Goal: Contribute content: Contribute content

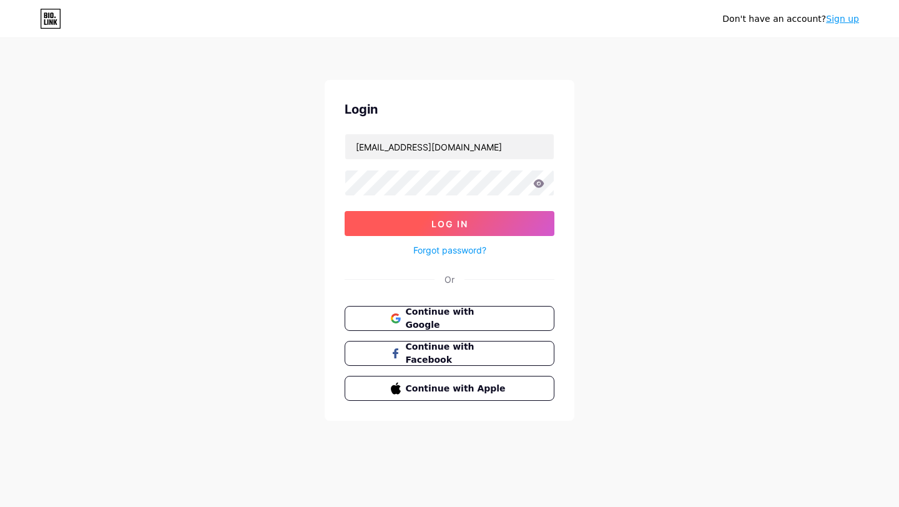
click at [479, 217] on button "Log In" at bounding box center [449, 223] width 210 height 25
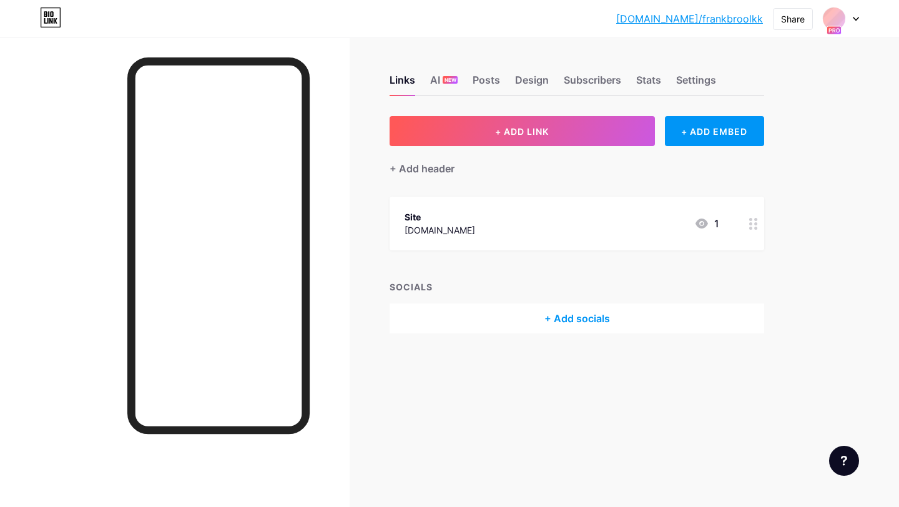
click at [855, 14] on div at bounding box center [840, 18] width 36 height 22
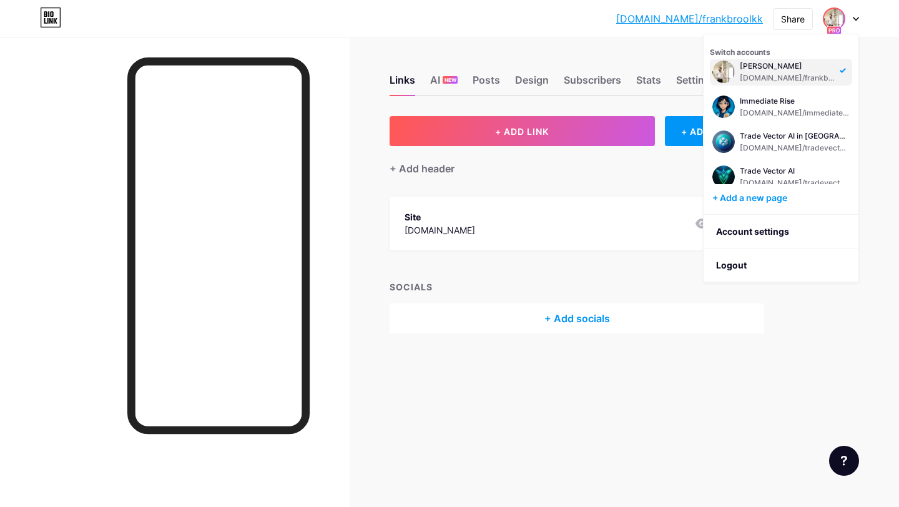
scroll to position [8, 0]
click at [749, 114] on div "[DOMAIN_NAME]/immediaterise" at bounding box center [794, 114] width 110 height 10
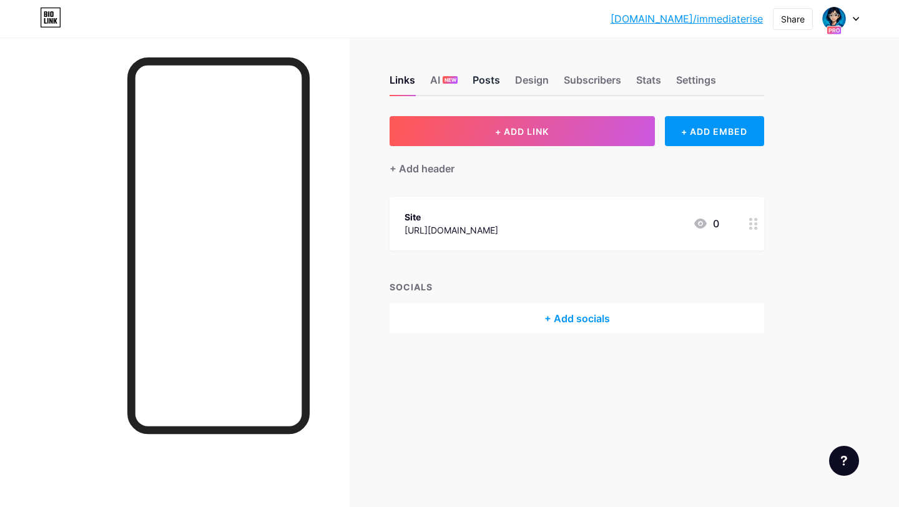
click at [481, 82] on div "Posts" at bounding box center [485, 83] width 27 height 22
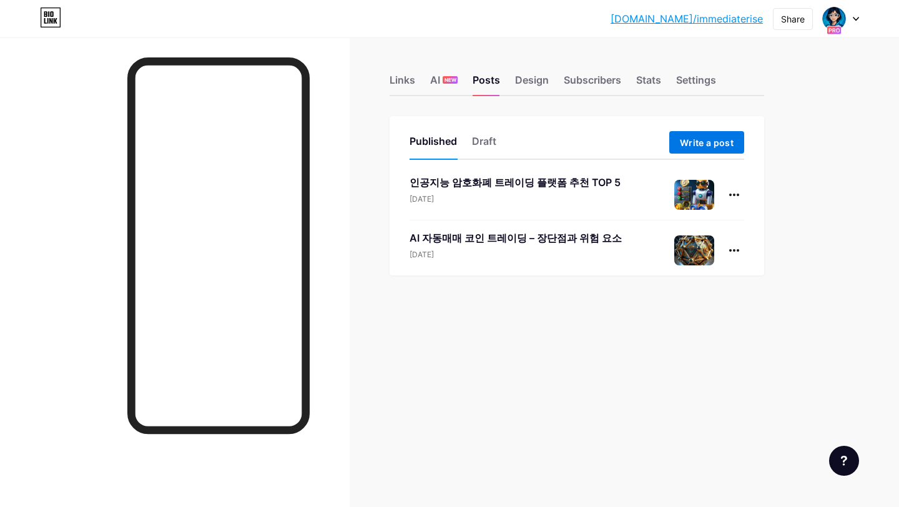
click at [684, 135] on button "Write a post" at bounding box center [706, 142] width 75 height 22
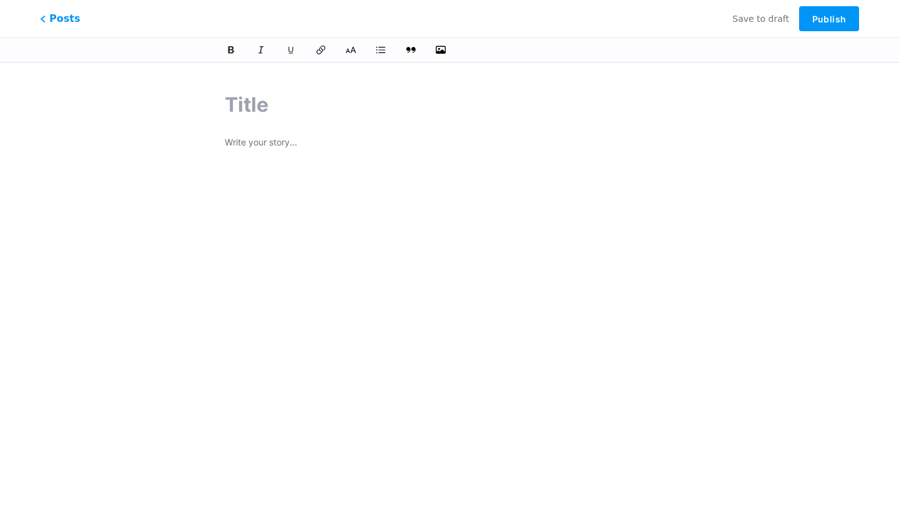
paste input "서론: AI와 암호화폐 가격 전망의 시작"
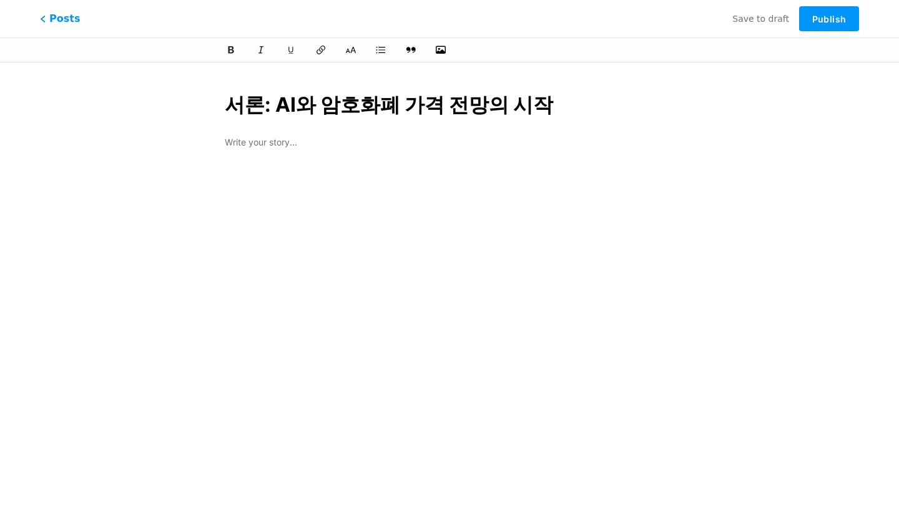
type input "서론: AI와 암호화폐 가격 전망의 시작"
click at [248, 203] on div at bounding box center [449, 342] width 449 height 312
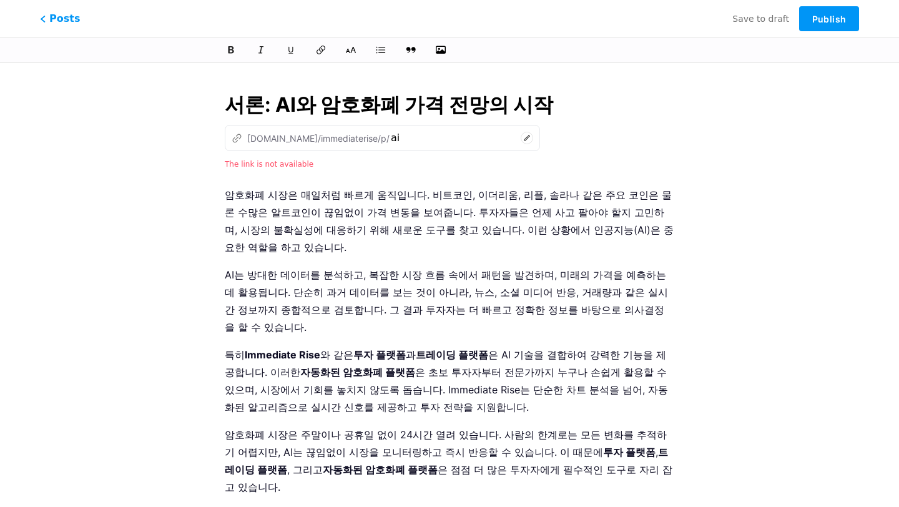
click at [432, 107] on input "서론: AI와 암호화폐 가격 전망의 시작" at bounding box center [449, 105] width 449 height 30
drag, startPoint x: 271, startPoint y: 107, endPoint x: 555, endPoint y: 107, distance: 284.6
click at [555, 107] on input "서론: AI와 암호화폐 가격 전망의 시작" at bounding box center [449, 105] width 449 height 30
click at [520, 135] on icon at bounding box center [526, 138] width 12 height 12
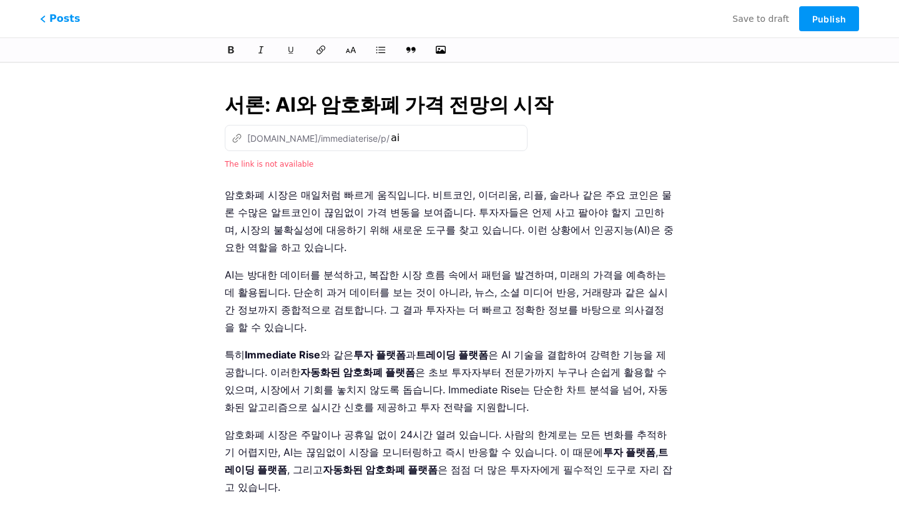
click at [280, 112] on input "서론: AI와 암호화폐 가격 전망의 시작" at bounding box center [449, 105] width 449 height 30
click at [520, 134] on icon at bounding box center [526, 138] width 12 height 12
click at [391, 140] on input "ai" at bounding box center [453, 137] width 125 height 15
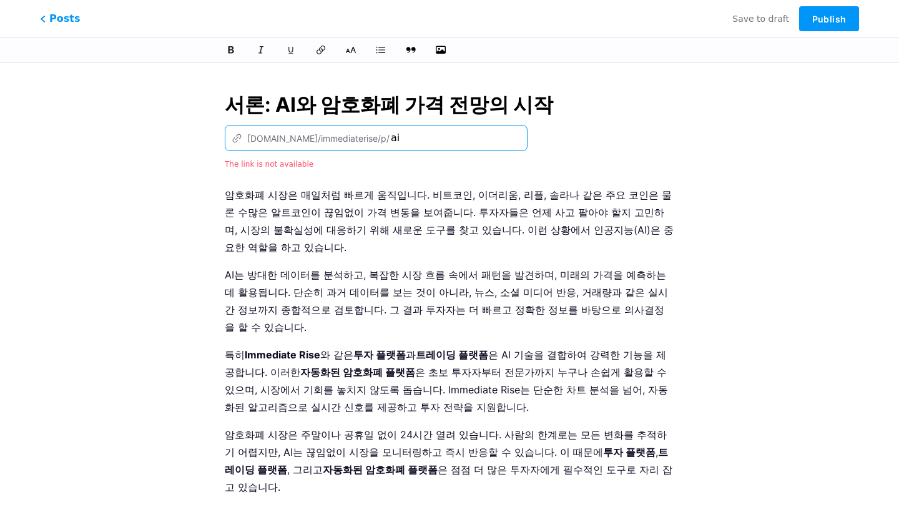
type input "a"
paste input "서론: AI와 암호화폐 가격 전망의 시작"
click at [515, 161] on div "The link is not available" at bounding box center [449, 163] width 449 height 15
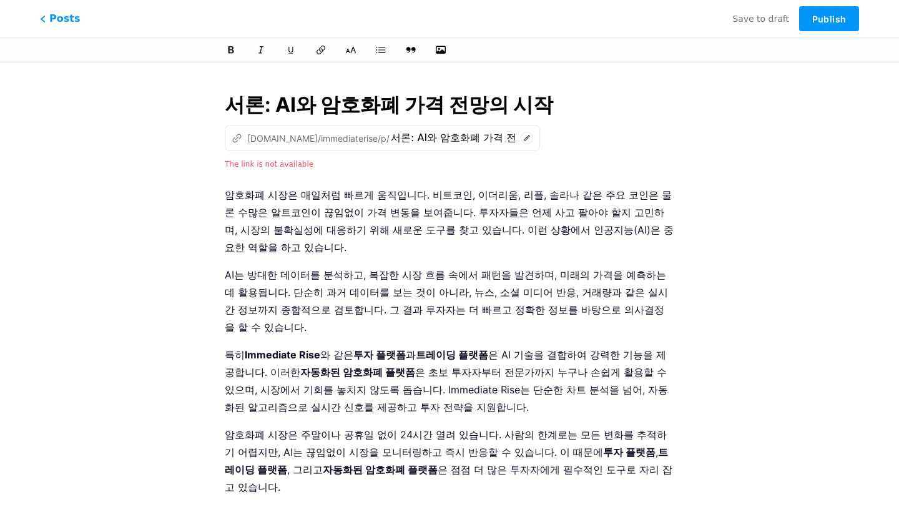
click at [478, 222] on p "암호화폐 시장은 매일처럼 빠르게 움직입니다. 비트코인, 이더리움, 리플, 솔라나 같은 주요 코인은 물론 수많은 알트코인이 끊임없이 가격 변동을…" at bounding box center [449, 221] width 449 height 70
click at [520, 137] on icon at bounding box center [526, 138] width 12 height 12
type input "aaai"
click at [338, 270] on p "AI는 방대한 데이터를 분석하고, 복잡한 시장 흐름 속에서 패턴을 발견하며, 미래의 가격을 예측하는 데 활용됩니다. 단순히 과거 데이터를 보는…" at bounding box center [449, 301] width 449 height 70
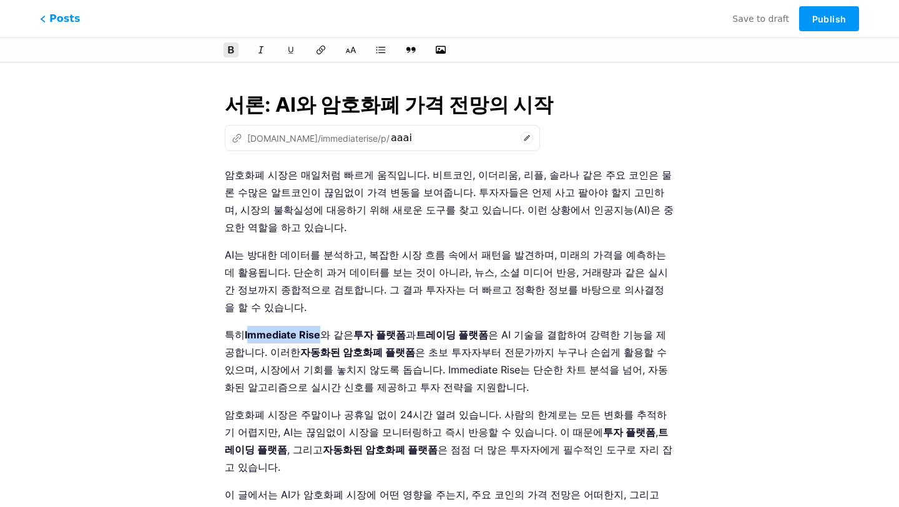
drag, startPoint x: 320, startPoint y: 300, endPoint x: 249, endPoint y: 298, distance: 70.5
click at [249, 326] on p "특히 Immediate Rise 와 같은 투자 플랫폼 과 트레이딩 플랫폼 은 AI 기술을 결합하여 강력한 기능을 제공합니다. 이러한 자동화된 …" at bounding box center [449, 361] width 449 height 70
click at [353, 326] on p "특히 Immediate Rise 와 같은 투자 플랫폼 과 트레이딩 플랫폼 은 AI 기술을 결합하여 강력한 기능을 제공합니다. 이러한 자동화된 …" at bounding box center [449, 361] width 449 height 70
click at [360, 328] on strong "투자 플랫폼" at bounding box center [379, 334] width 52 height 12
drag, startPoint x: 228, startPoint y: 302, endPoint x: 461, endPoint y: 303, distance: 232.8
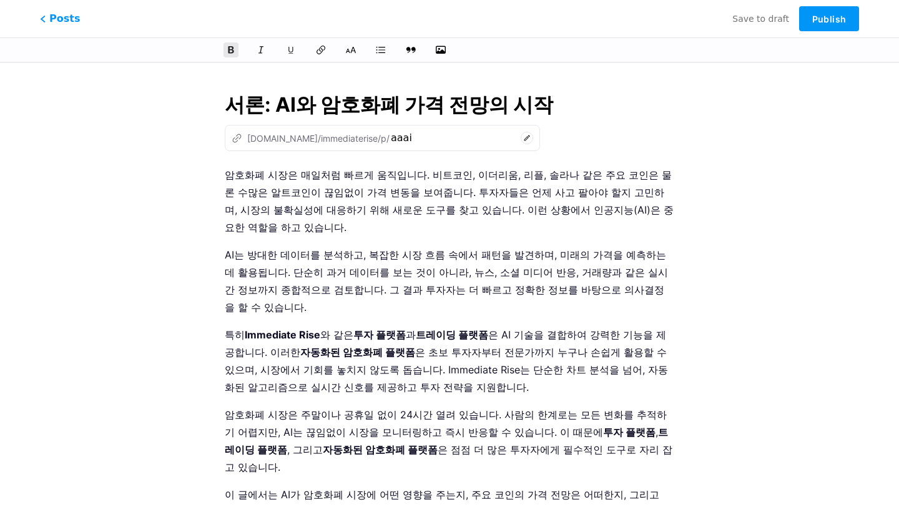
click at [461, 326] on p "특히 Immediate Rise 와 같은 투자 플랫폼 과 트레이딩 플랫폼 은 AI 기술을 결합하여 강력한 기능을 제공합니다. 이러한 자동화된 …" at bounding box center [449, 361] width 449 height 70
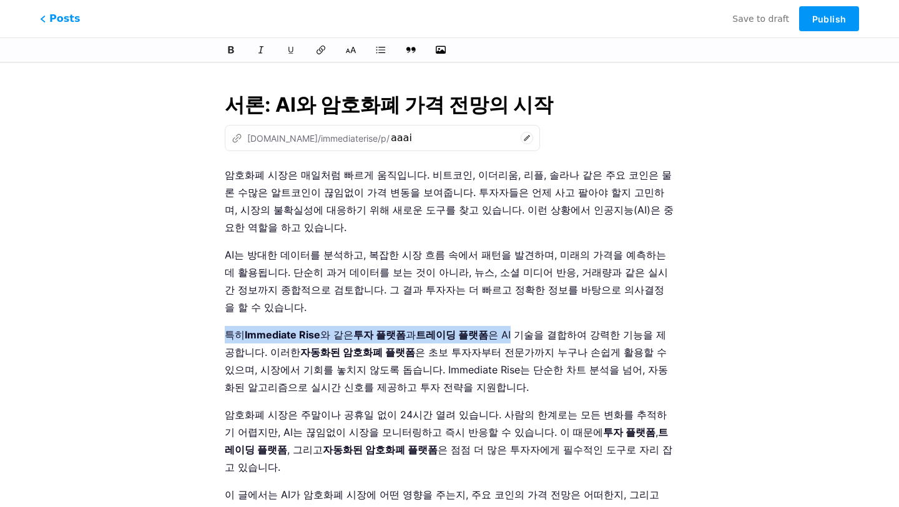
drag, startPoint x: 491, startPoint y: 298, endPoint x: 179, endPoint y: 293, distance: 312.1
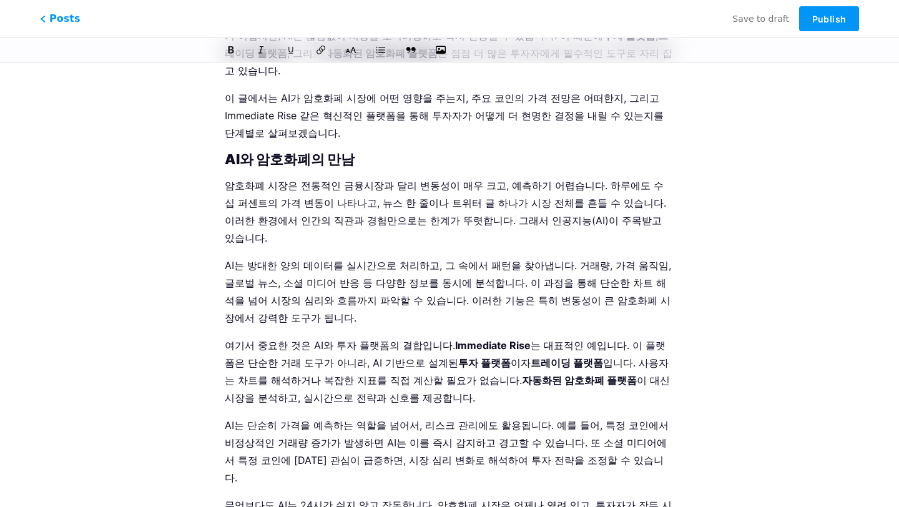
scroll to position [404, 0]
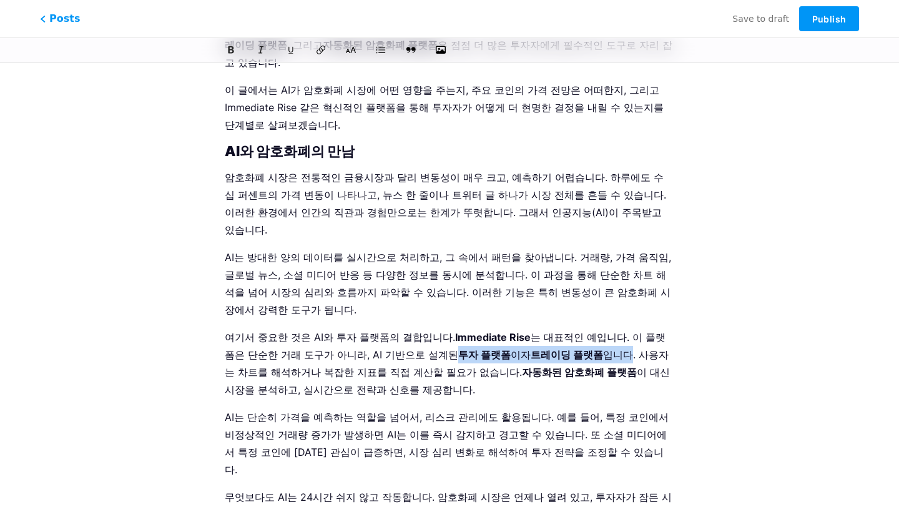
drag, startPoint x: 383, startPoint y: 250, endPoint x: 533, endPoint y: 250, distance: 149.8
click at [533, 328] on p "여기서 중요한 것은 AI와 투자 플랫폼의 결합입니다. Immediate Rise 는 대표적인 예입니다. 이 플랫폼은 단순한 거래 도구가 아니라…" at bounding box center [449, 363] width 449 height 70
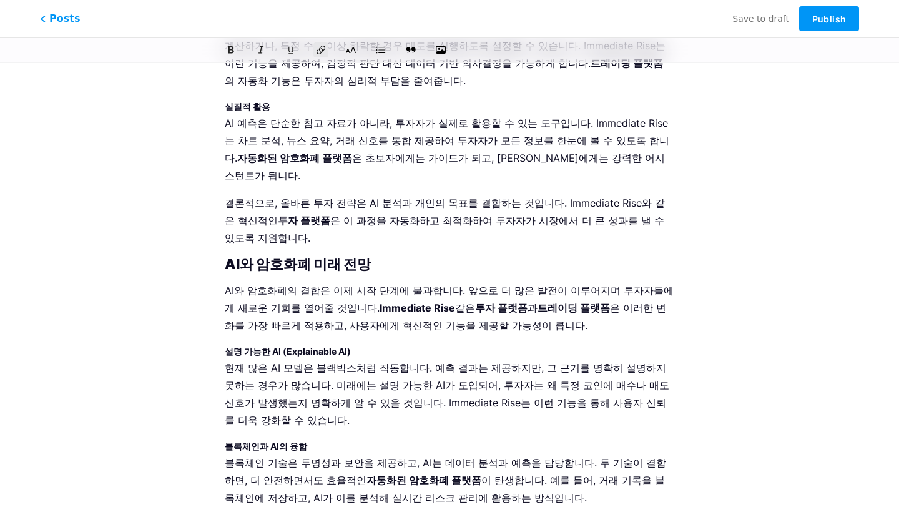
scroll to position [3202, 0]
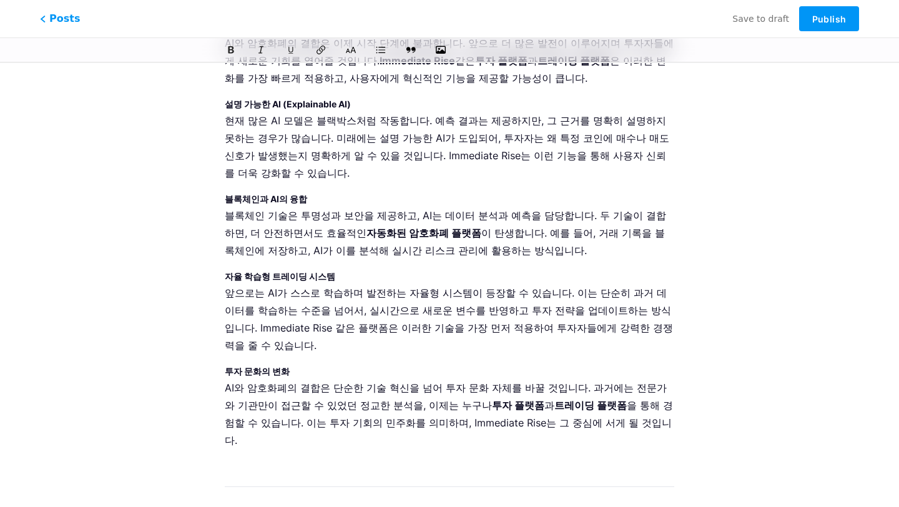
drag, startPoint x: 471, startPoint y: 242, endPoint x: 240, endPoint y: 245, distance: 231.5
drag, startPoint x: 482, startPoint y: 243, endPoint x: 122, endPoint y: 241, distance: 360.1
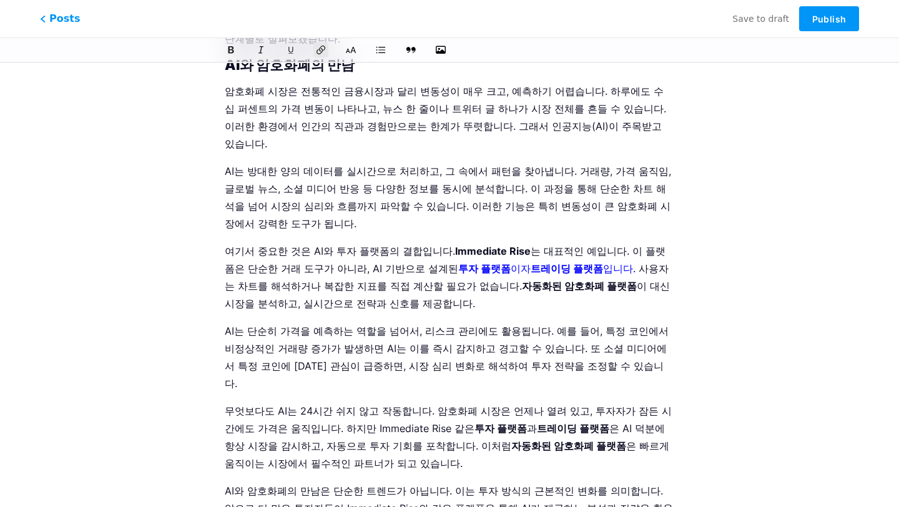
scroll to position [0, 0]
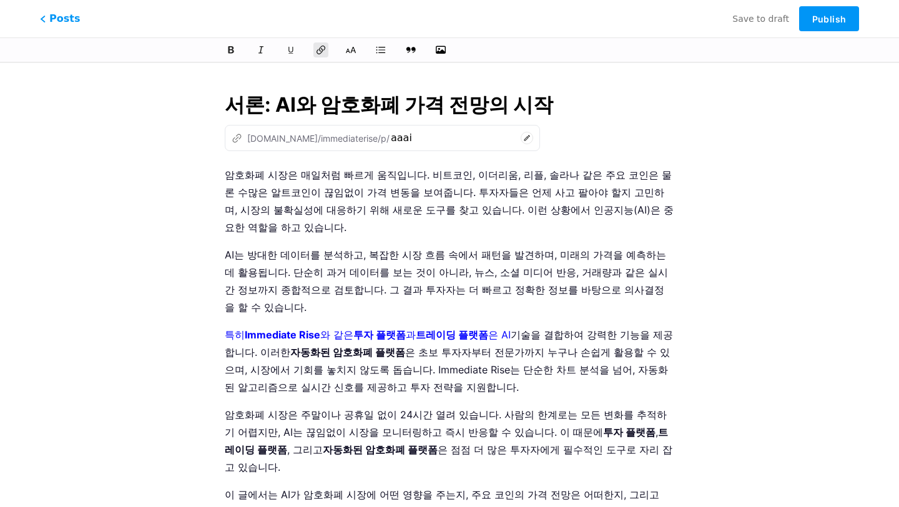
click at [333, 101] on input "서론: AI와 암호화폐 가격 전망의 시작" at bounding box center [449, 105] width 449 height 30
click at [358, 188] on p "암호화폐 시장은 매일처럼 빠르게 움직입니다. 비트코인, 이더리움, 리플, 솔라나 같은 주요 코인은 물론 수많은 알트코인이 끊임없이 가격 변동을…" at bounding box center [449, 201] width 449 height 70
click at [225, 173] on p "암호화폐 시장은 매일처럼 빠르게 움직입니다. 비트코인, 이더리움, 리플, 솔라나 같은 주요 코인은 물론 수많은 알트코인이 끊임없이 가격 변동을…" at bounding box center [449, 201] width 449 height 70
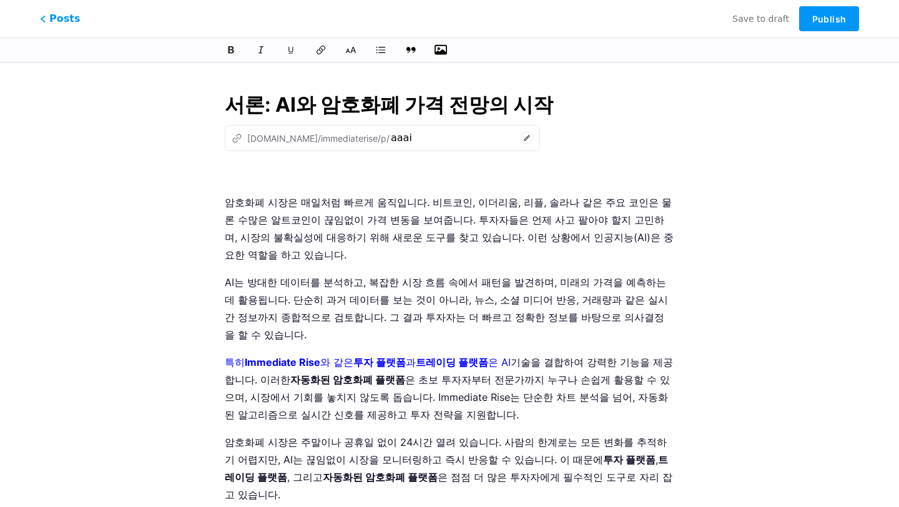
click at [438, 42] on button "button" at bounding box center [440, 50] width 19 height 19
click at [442, 48] on icon "button" at bounding box center [440, 50] width 12 height 12
click at [0, 0] on input "file" at bounding box center [0, 0] width 0 height 0
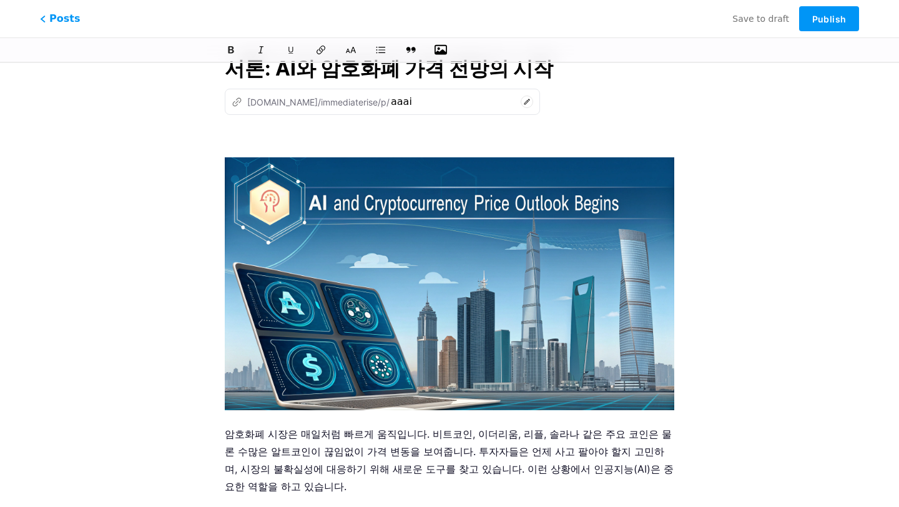
scroll to position [39, 0]
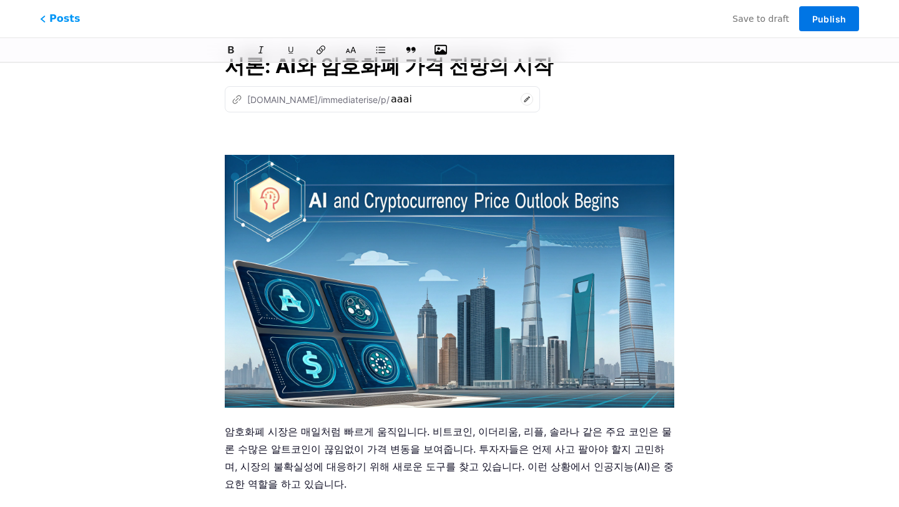
click at [827, 21] on span "Publish" at bounding box center [829, 19] width 34 height 11
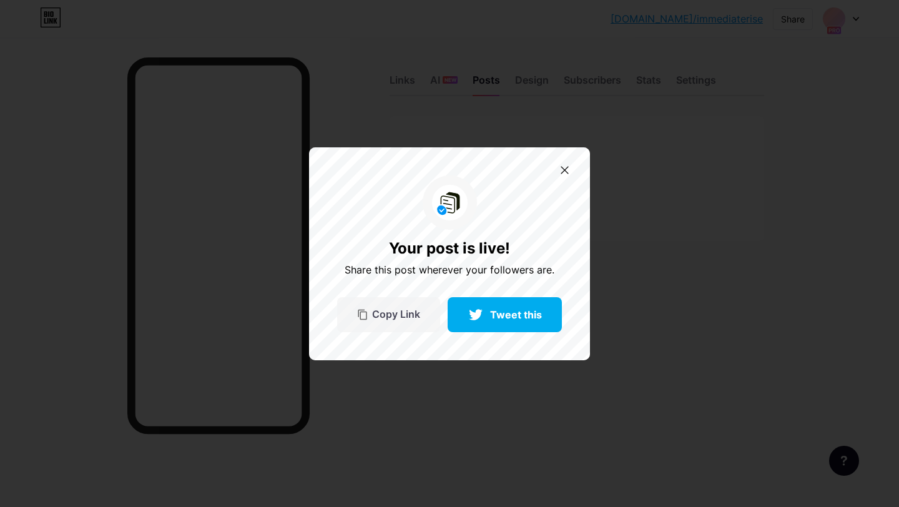
click at [393, 327] on div "Copy Link" at bounding box center [388, 314] width 103 height 35
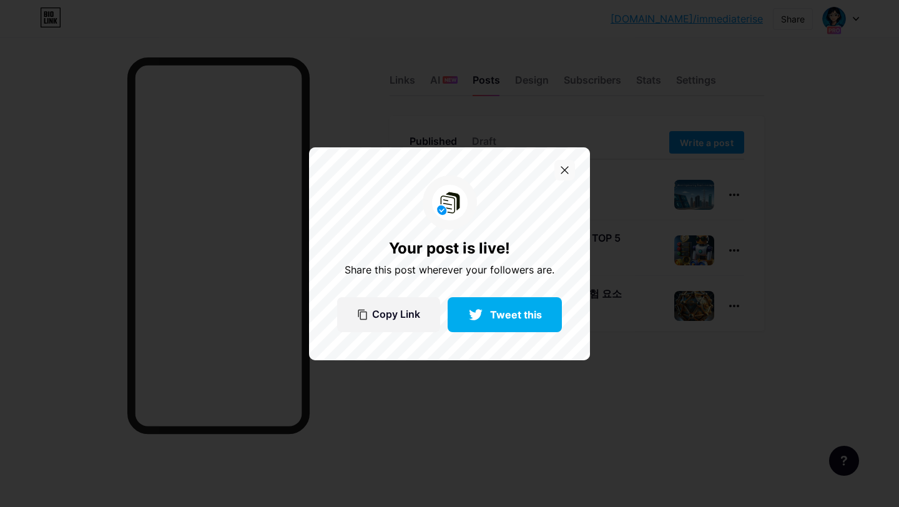
click at [565, 168] on icon at bounding box center [564, 170] width 7 height 7
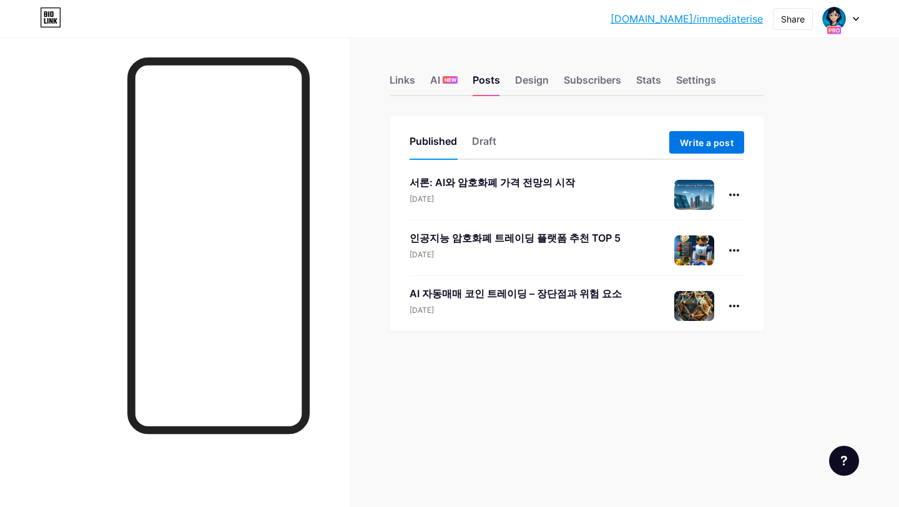
click at [721, 131] on button "Write a post" at bounding box center [706, 142] width 75 height 22
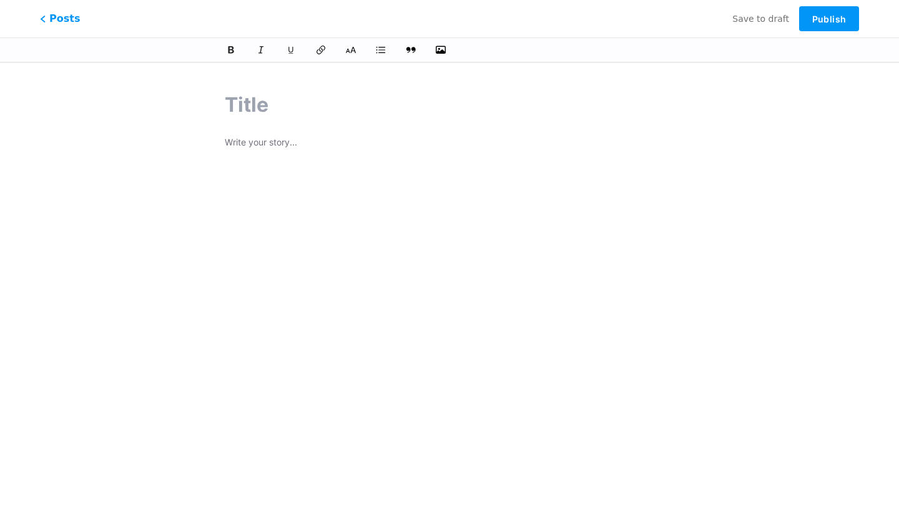
paste input "비트코인 암호 방식, 당신이 몰랐던 모든 것!"
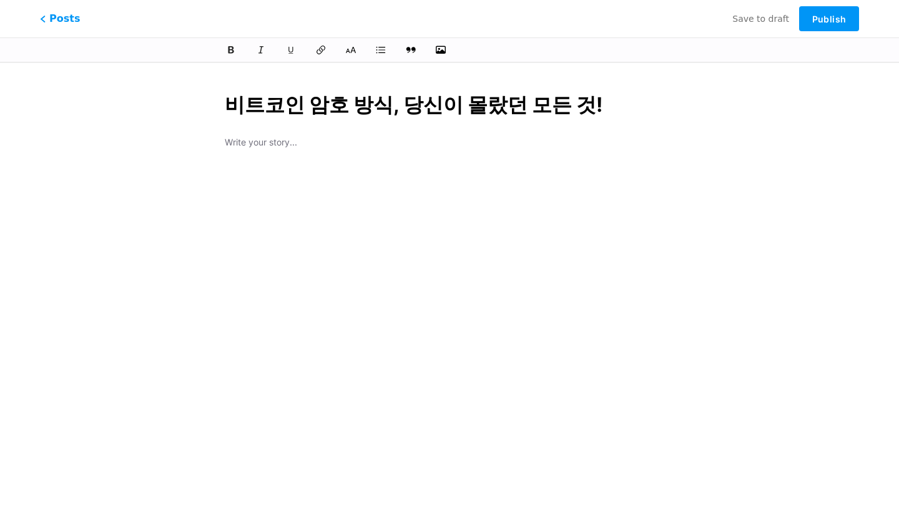
type input "비트코인 암호 방식, 당신이 몰랐던 모든 것!"
click at [296, 143] on p at bounding box center [449, 143] width 449 height 17
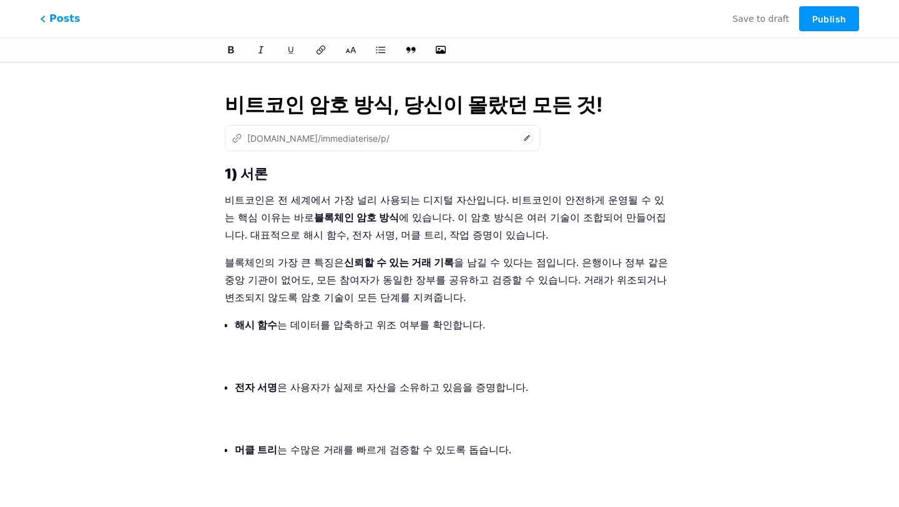
click at [356, 94] on input "비트코인 암호 방식, 당신이 몰랐던 모든 것!" at bounding box center [449, 105] width 449 height 30
click at [348, 107] on input "비트코인 암호 방식, 당신이 몰랐던 모든 것!" at bounding box center [449, 105] width 449 height 30
click at [348, 137] on div "z [DOMAIN_NAME]/immediaterise/p/" at bounding box center [311, 138] width 158 height 13
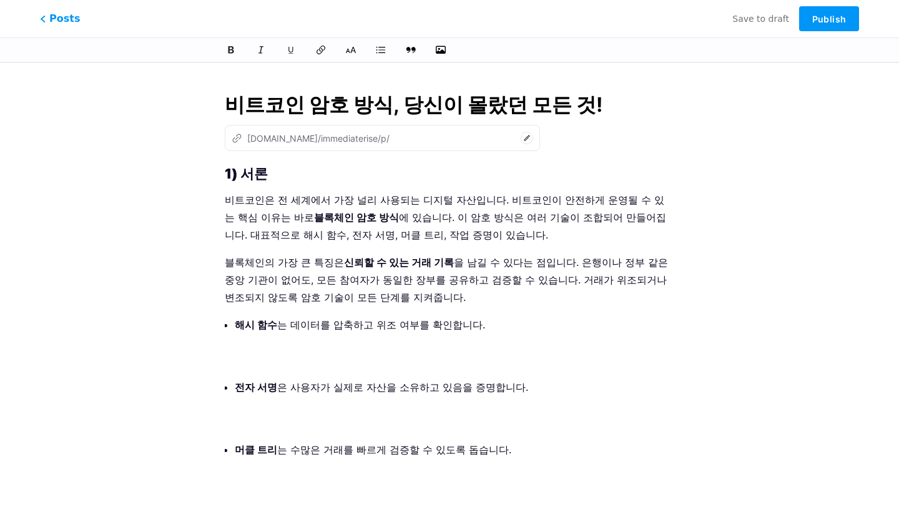
click at [521, 132] on circle at bounding box center [527, 138] width 12 height 12
paste input "비트코인 암호 방식, 당신이 몰랐던 모든 것!"
click at [391, 137] on input "비트코인 암호 방식, 당신이 몰랐던 모든 것!" at bounding box center [453, 137] width 125 height 15
type input "비트코인 암호 방식당신이 몰랐던 모든 것!"
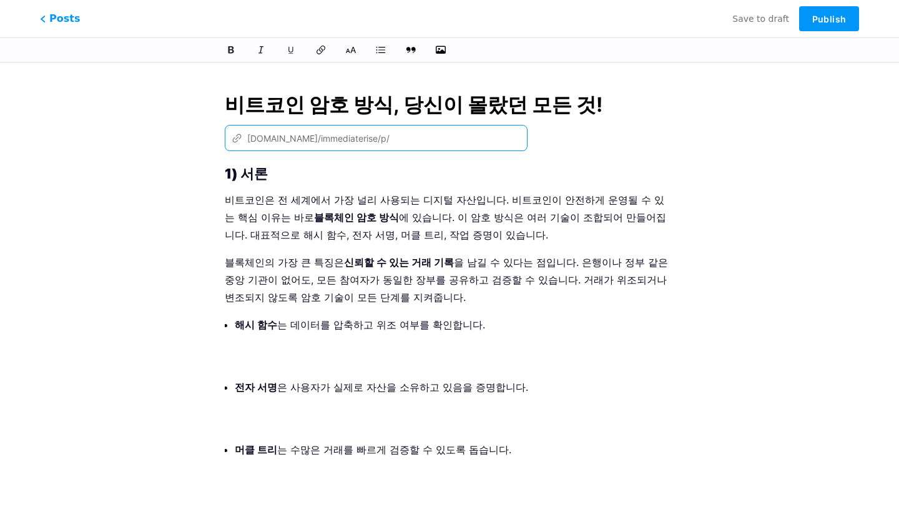
scroll to position [0, 0]
click at [393, 105] on input "비트코인 암호 방식, 당신이 몰랐던 모든 것!" at bounding box center [449, 105] width 449 height 30
click at [520, 134] on icon at bounding box center [526, 138] width 12 height 12
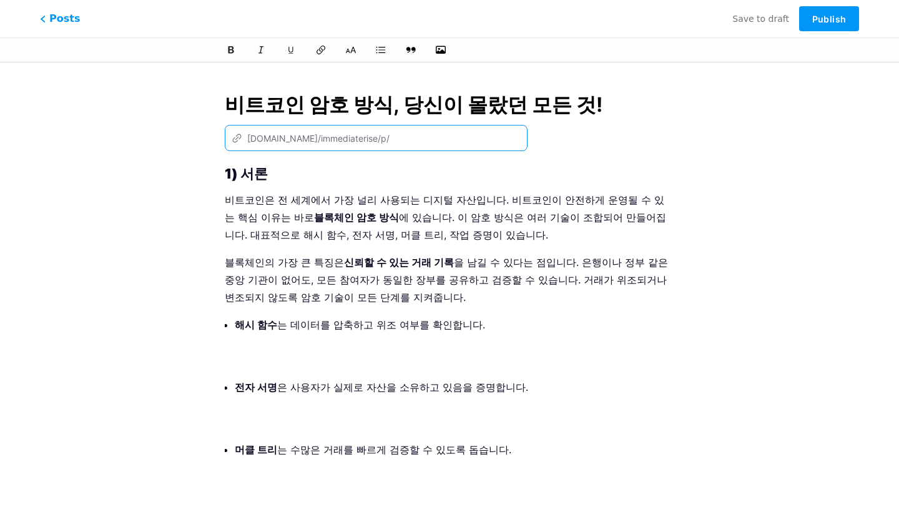
paste input "비트코인-암호-방식-당신이-몰랐던-모든-것"
type input "비트코인-암호-방식-당신이-몰랐던-모든-것"
click at [537, 169] on h1 "1) 서론" at bounding box center [449, 173] width 449 height 15
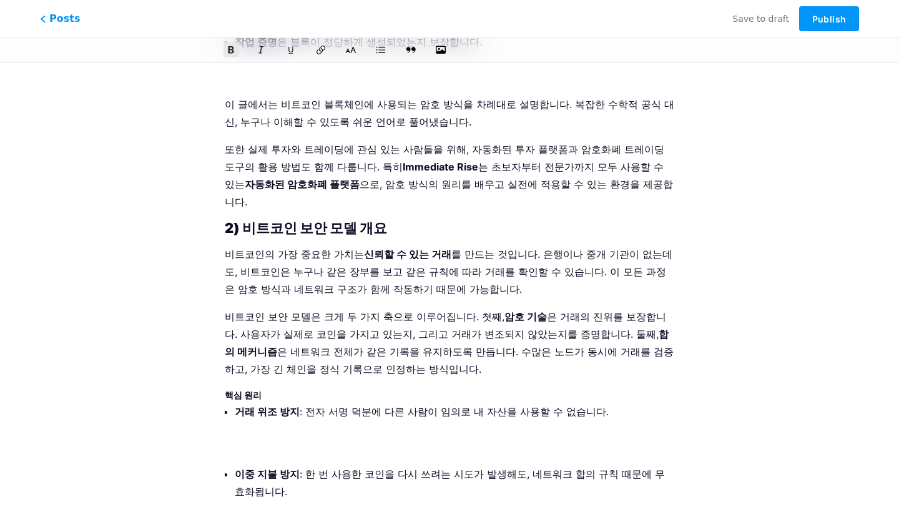
scroll to position [0, 0]
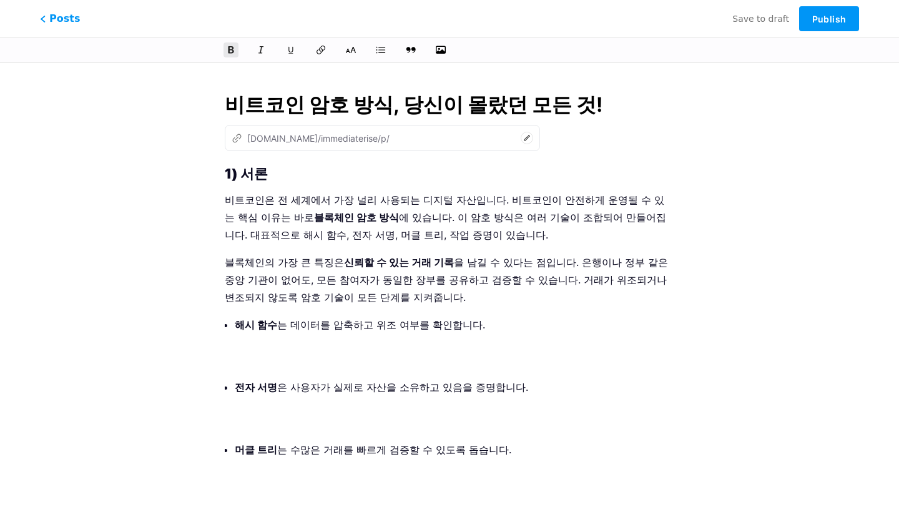
click at [232, 174] on strong "1) 서론" at bounding box center [246, 173] width 43 height 16
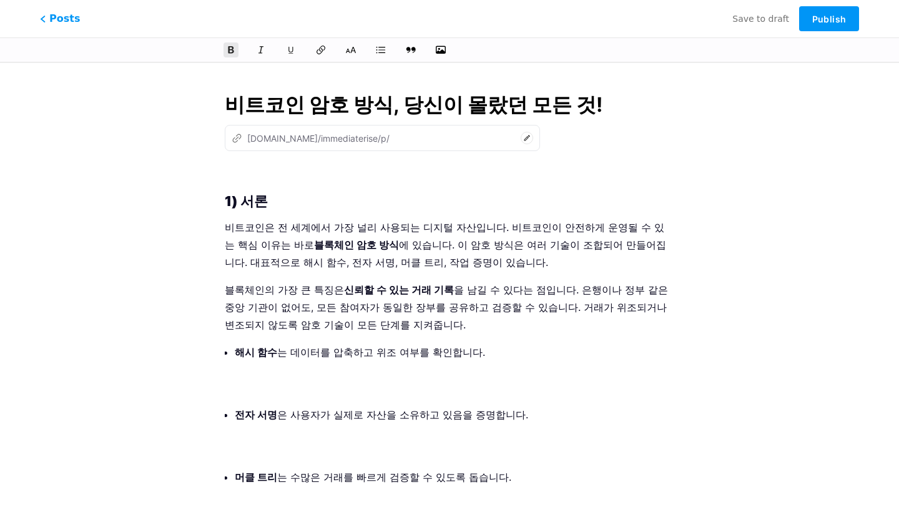
click at [262, 391] on p "해시 함수 는 데이터를 압축하고 위조 여부를 확인합니다." at bounding box center [454, 369] width 439 height 52
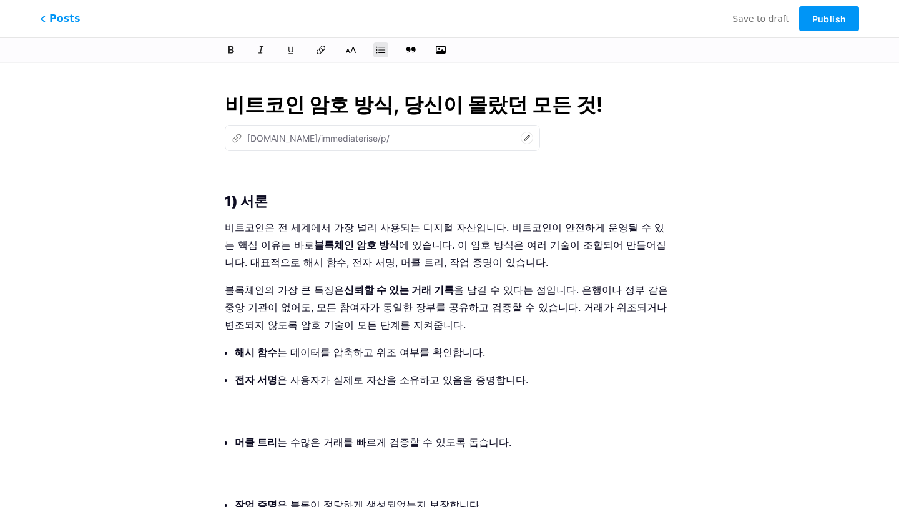
click at [257, 419] on p "전자 서명 은 사용자가 실제로 자산을 소유하고 있음을 증명합니다." at bounding box center [454, 397] width 439 height 52
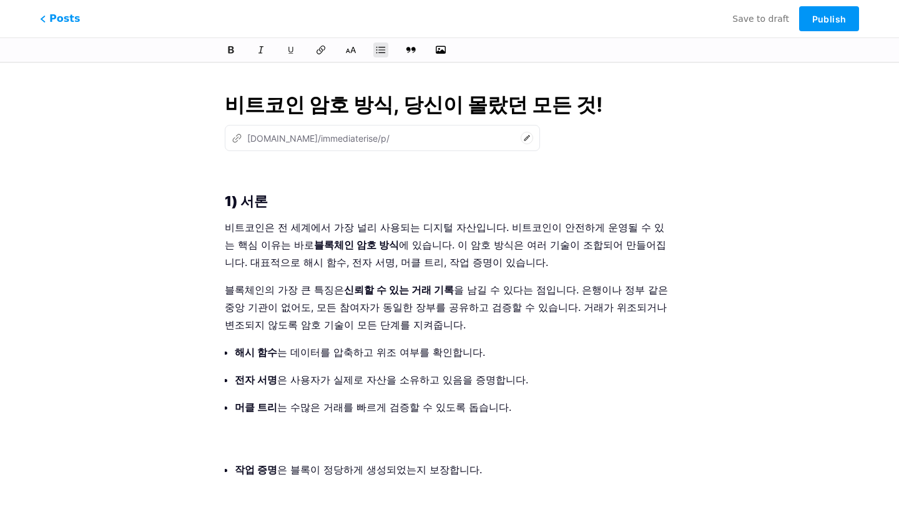
click at [265, 451] on ul "해시 함수 는 데이터를 압축하고 위조 여부를 확인합니다. 전자 서명 은 사용자가 실제로 자산을 소유하고 있음을 증명합니다. 머클 트리 는 수많…" at bounding box center [454, 428] width 439 height 170
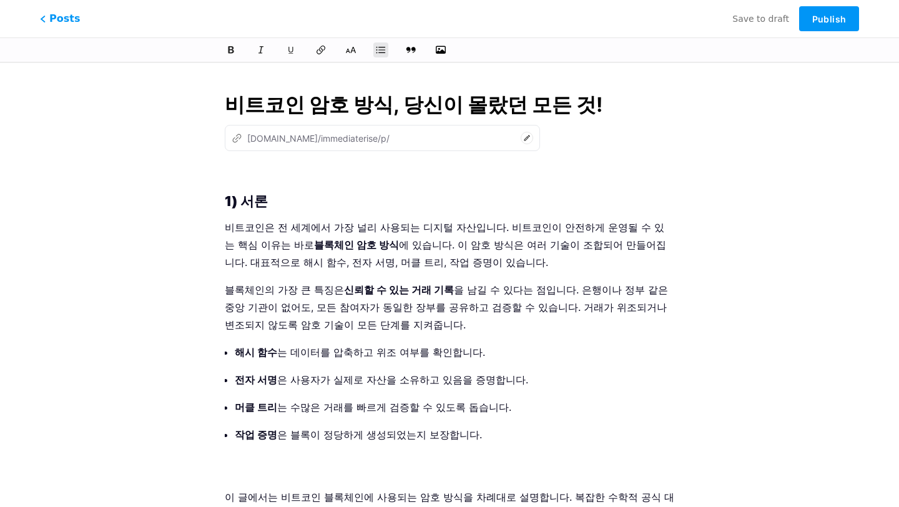
click at [276, 467] on p "작업 증명 은 블록이 정당하게 생성되었는지 보장합니다." at bounding box center [454, 452] width 439 height 52
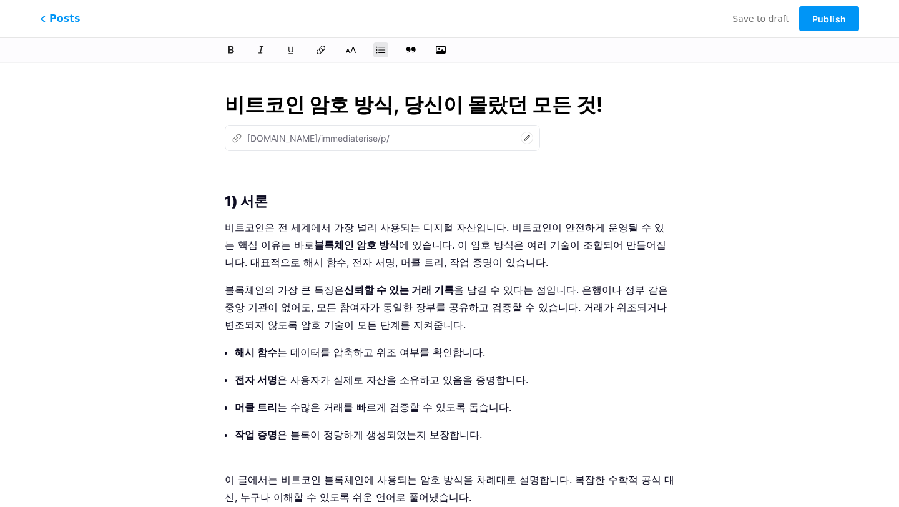
click at [228, 177] on p at bounding box center [449, 174] width 449 height 17
click at [439, 51] on icon "button" at bounding box center [440, 50] width 12 height 12
click at [0, 0] on input "file" at bounding box center [0, 0] width 0 height 0
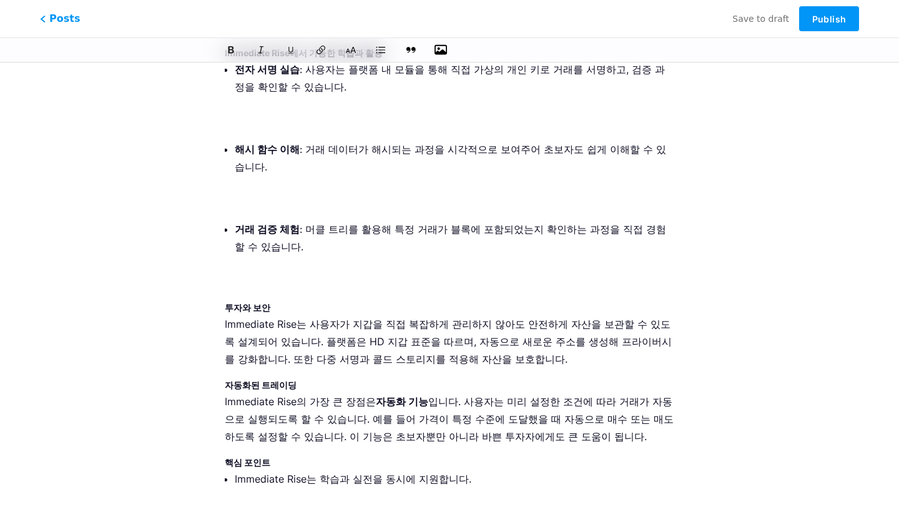
scroll to position [7510, 0]
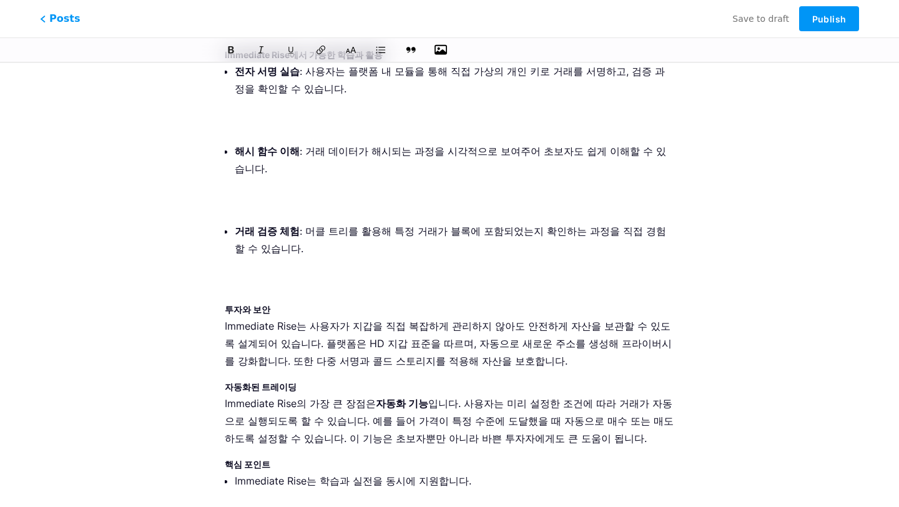
click at [376, 472] on p "Immediate Rise는 학습과 실전을 동시에 지원합니다." at bounding box center [454, 498] width 439 height 52
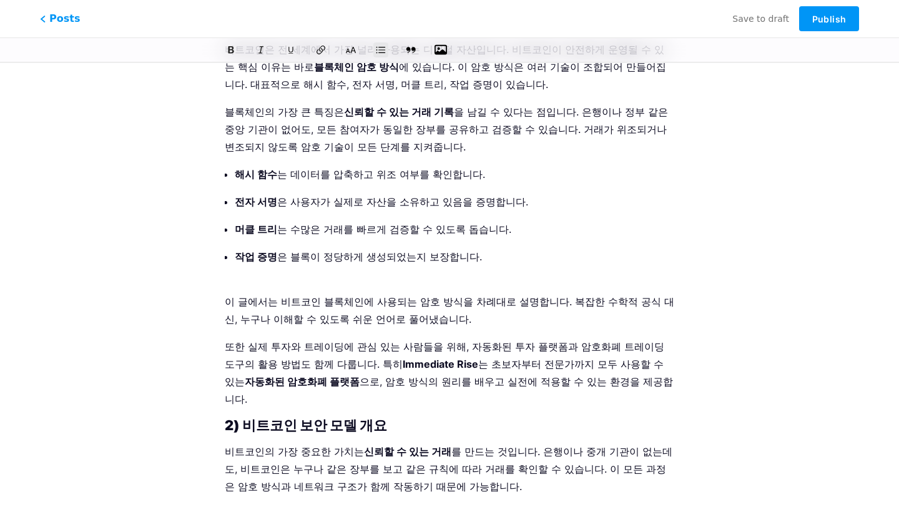
scroll to position [494, 0]
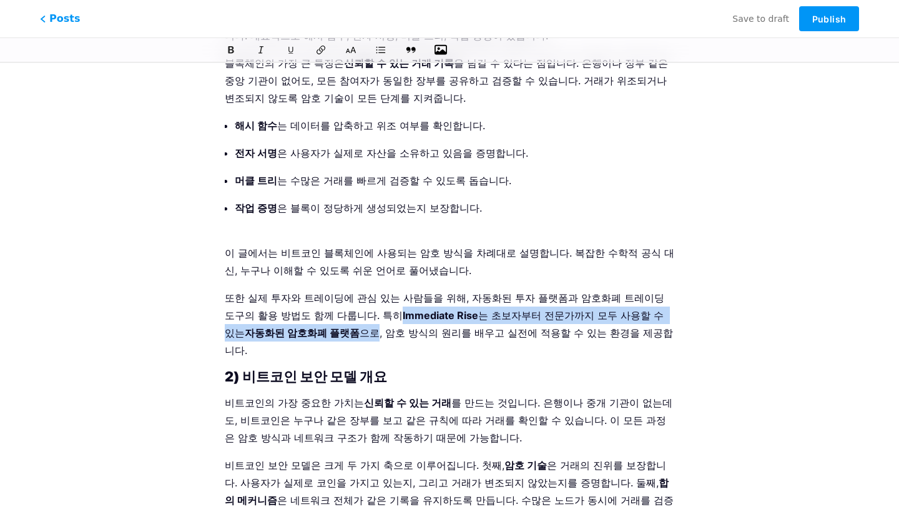
drag, startPoint x: 325, startPoint y: 315, endPoint x: 258, endPoint y: 334, distance: 69.7
click at [258, 334] on p "또한 실제 투자와 트레이딩에 관심 있는 사람들을 위해, 자동화된 투자 플랫폼과 암호화폐 트레이딩 도구의 활용 방법도 함께 다룹니다. 특히 Im…" at bounding box center [449, 324] width 449 height 70
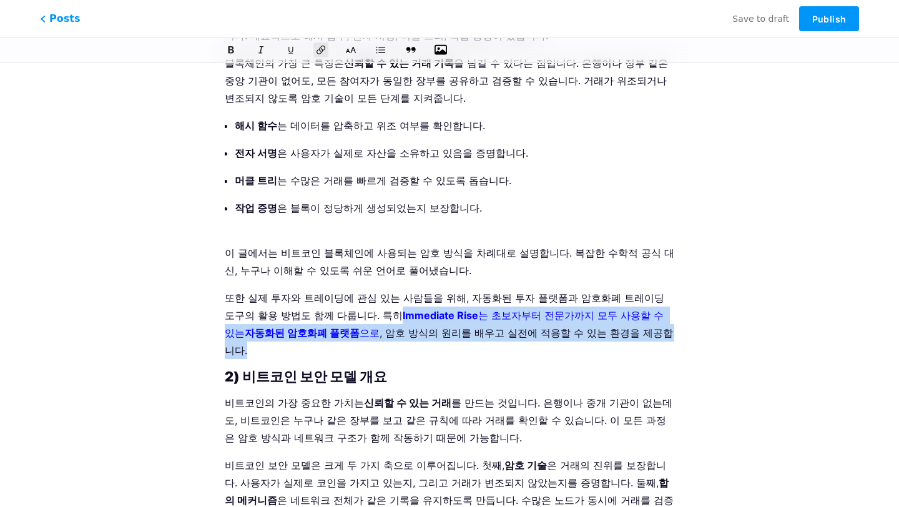
scroll to position [303, 0]
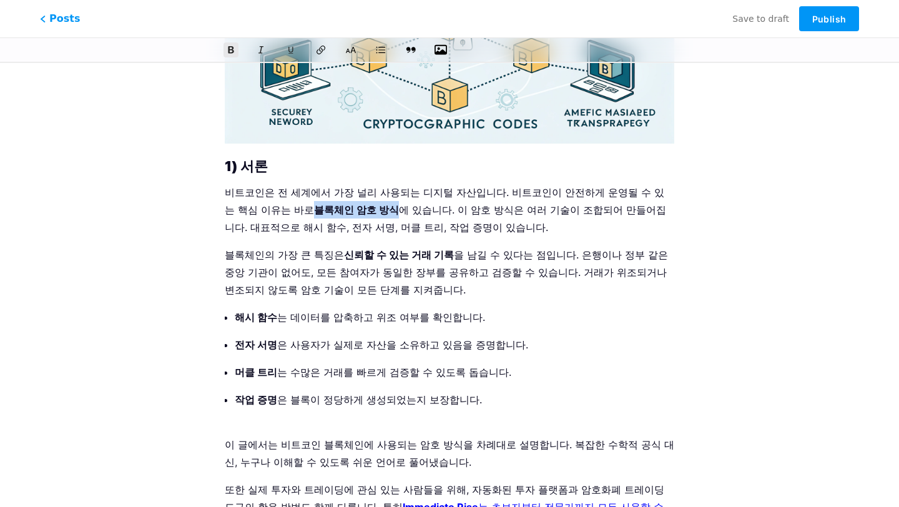
drag, startPoint x: 243, startPoint y: 212, endPoint x: 315, endPoint y: 211, distance: 71.8
click at [316, 211] on p "비트코인은 전 세계에서 가장 널리 사용되는 디지털 자산입니다. 비트코인이 안전하게 운영될 수 있는 핵심 이유는 바로 블록체인 암호 방식 에 있…" at bounding box center [449, 209] width 449 height 52
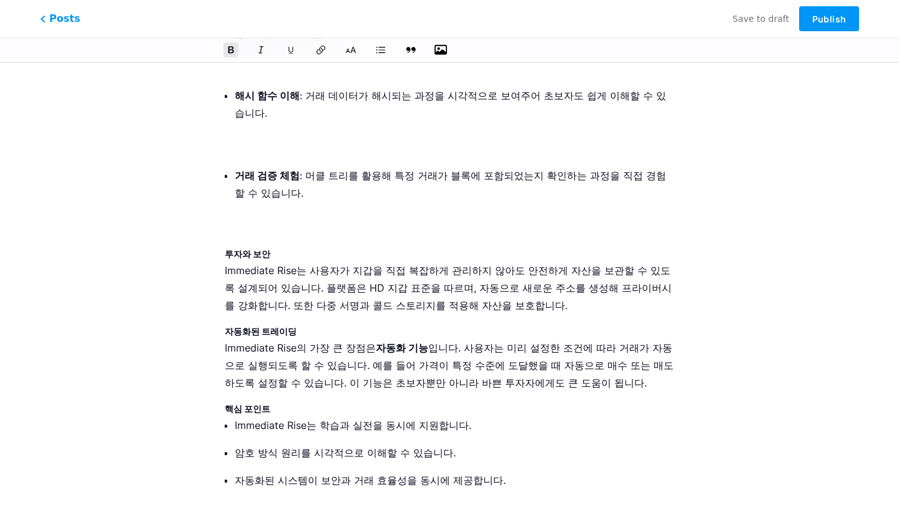
scroll to position [7640, 0]
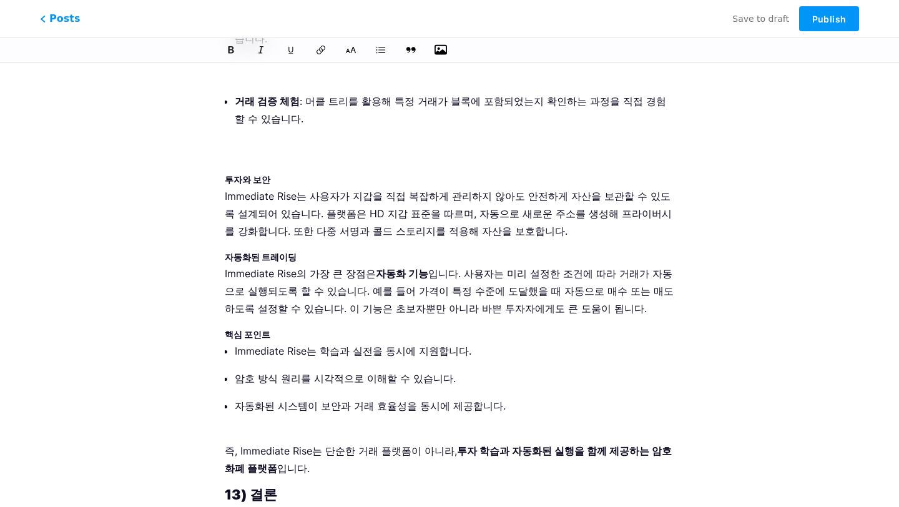
drag, startPoint x: 243, startPoint y: 304, endPoint x: 318, endPoint y: 303, distance: 75.5
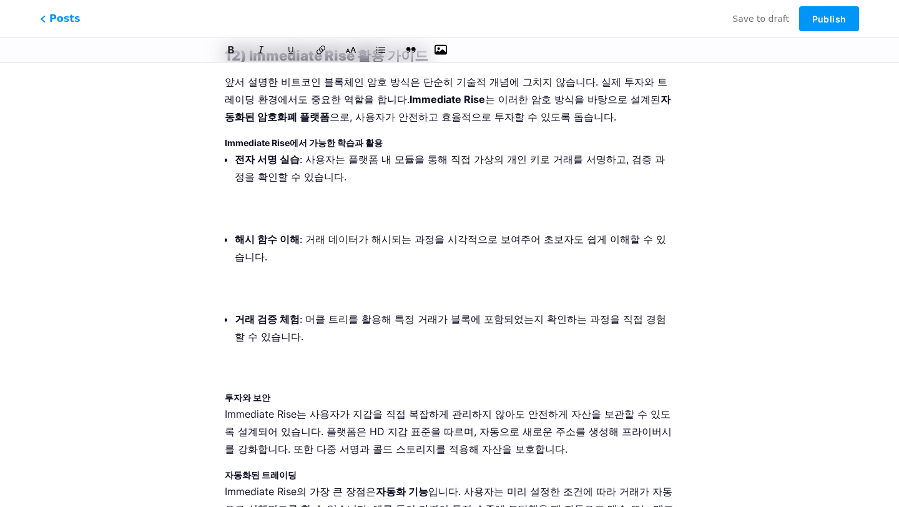
scroll to position [6986, 0]
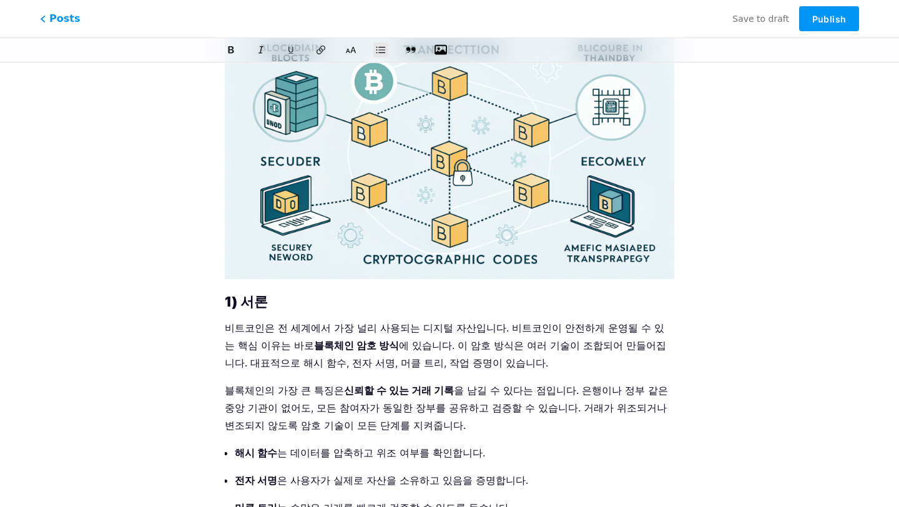
scroll to position [0, 0]
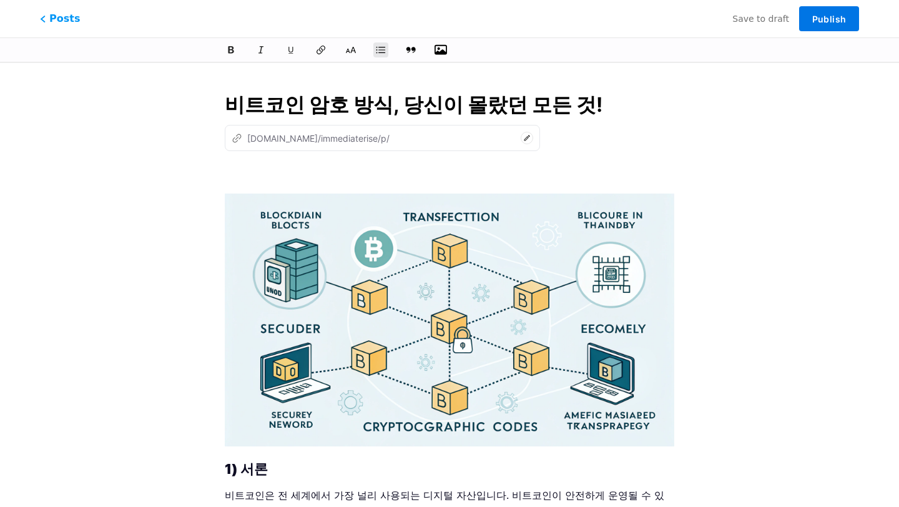
click at [813, 14] on span "Publish" at bounding box center [829, 19] width 34 height 11
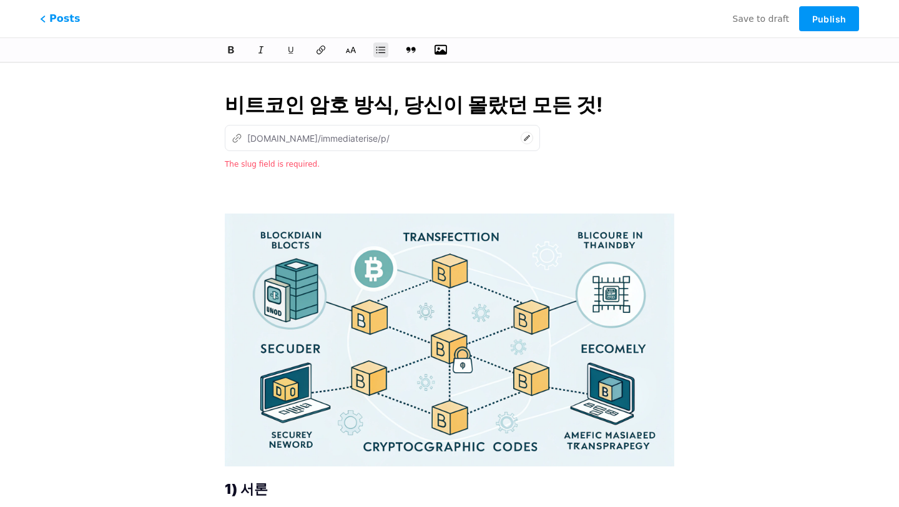
click at [520, 135] on icon at bounding box center [526, 138] width 12 height 12
click at [520, 142] on icon at bounding box center [526, 138] width 12 height 12
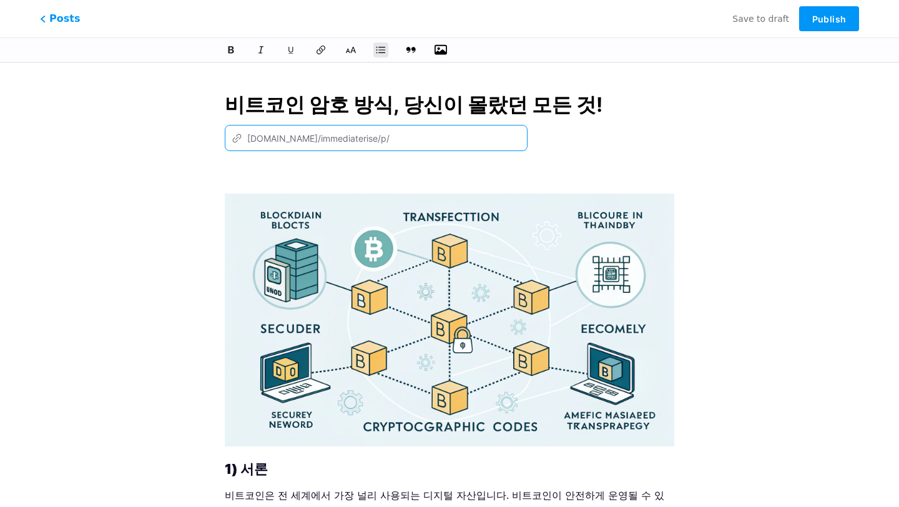
paste input "biteukoin-amho-bangsik-dangsini-mollatdeon-modeun-geot"
type input "biteukoin-amho-bangsik-dangsini-mollatdeon-modeun-geot"
click at [514, 182] on p at bounding box center [449, 174] width 449 height 17
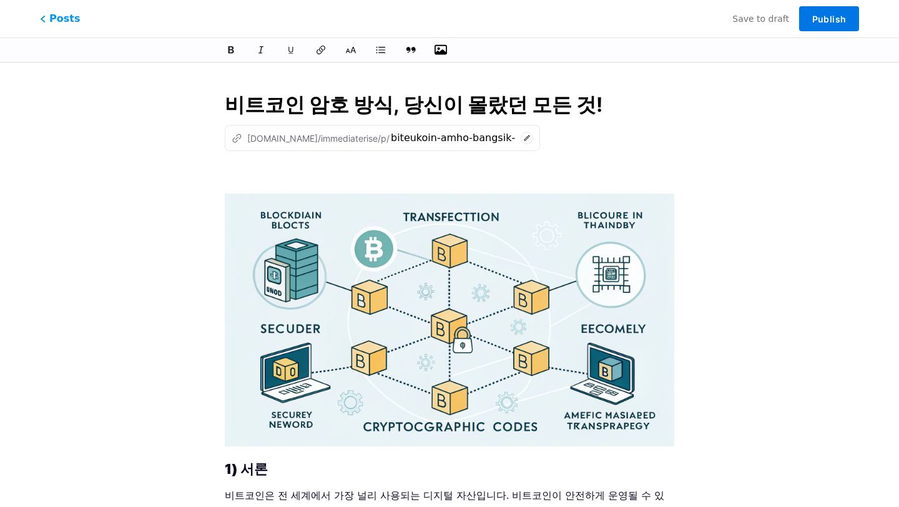
click at [816, 18] on span "Publish" at bounding box center [829, 19] width 34 height 11
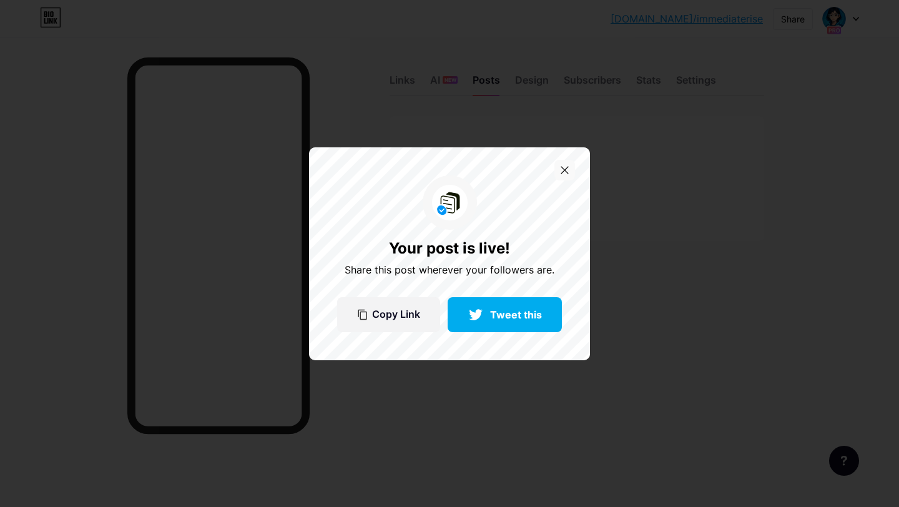
click at [564, 168] on icon at bounding box center [564, 170] width 8 height 8
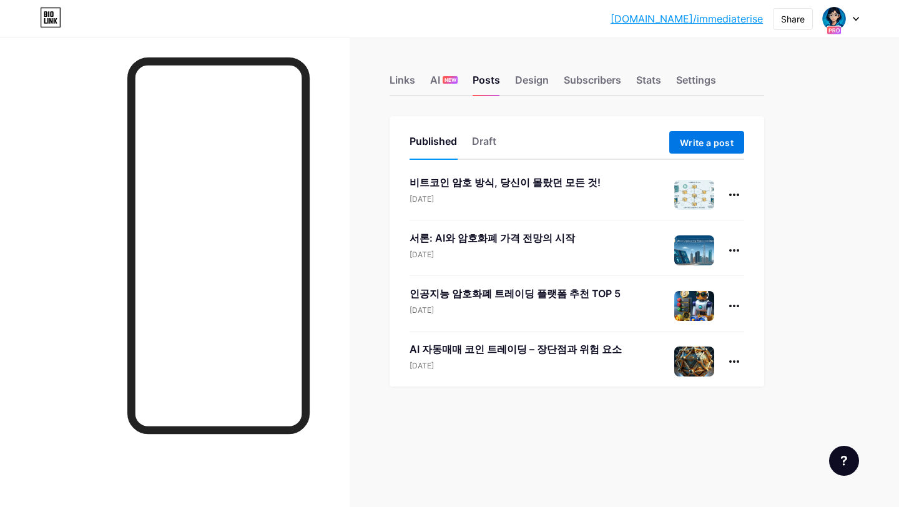
click at [707, 145] on span "Write a post" at bounding box center [707, 142] width 54 height 11
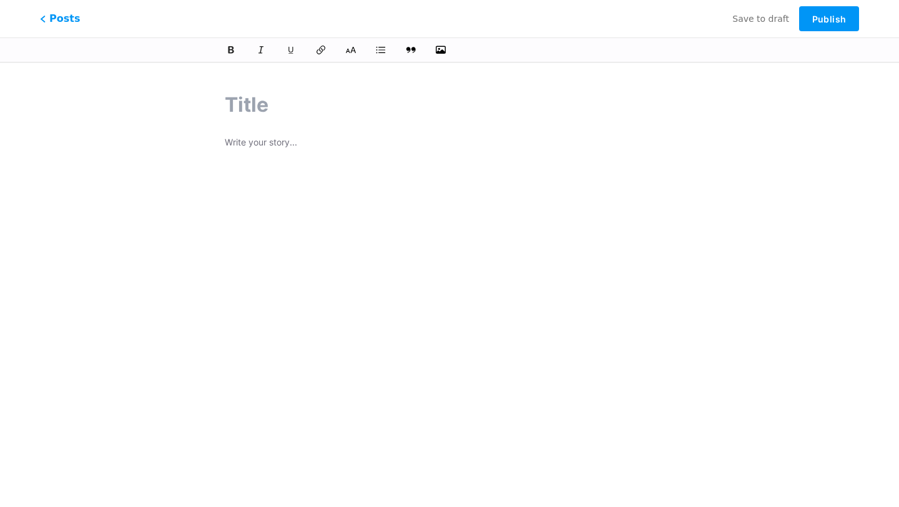
click at [313, 142] on p at bounding box center [449, 143] width 449 height 17
click at [268, 105] on input "text" at bounding box center [449, 105] width 449 height 30
paste input "칼리스토 네트워크 폭등 가능성? 지금 투자해야 하는 이유"
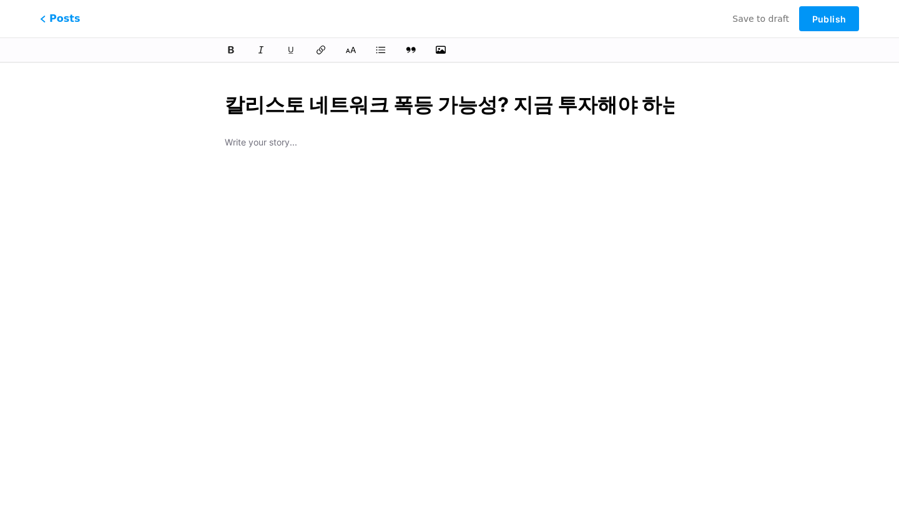
type input "칼리스토 네트워크 폭등 가능성? 지금 투자해야 하는 이유"
click at [268, 162] on div at bounding box center [449, 291] width 449 height 312
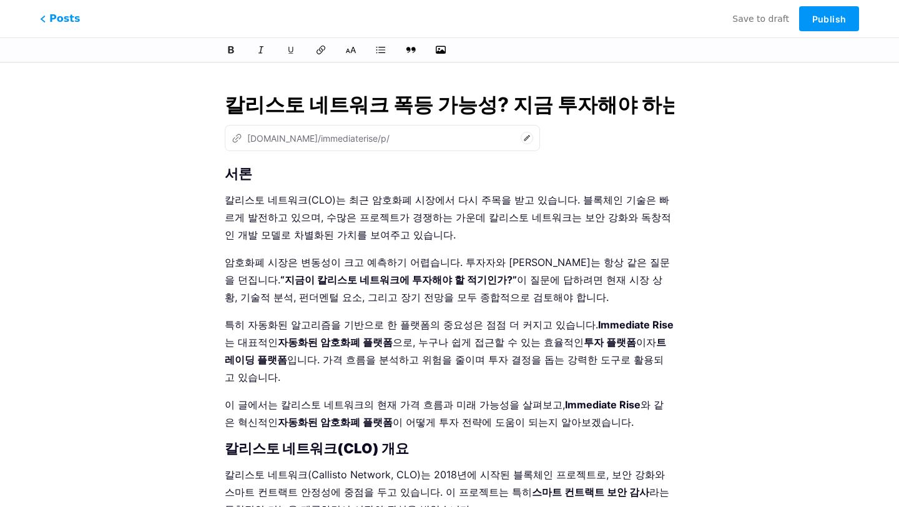
click at [360, 97] on input "칼리스토 네트워크 폭등 가능성? 지금 투자해야 하는 이유" at bounding box center [449, 105] width 449 height 30
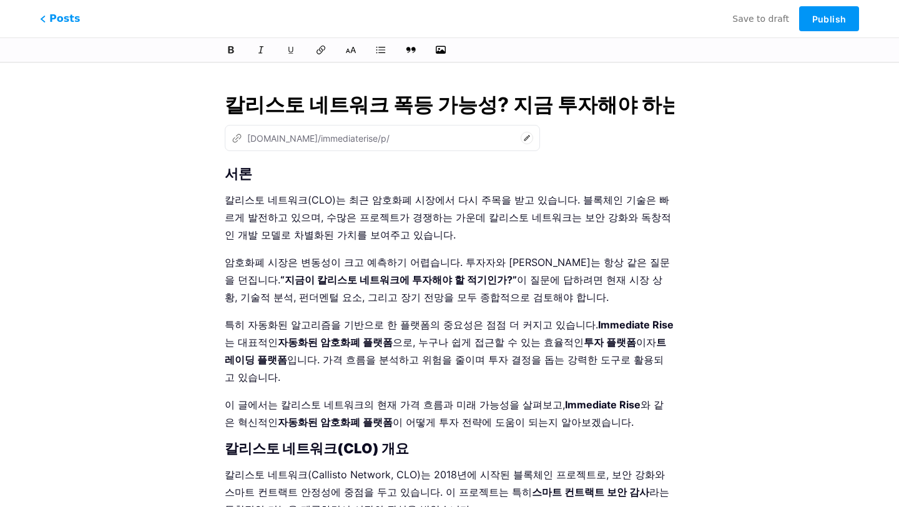
click at [226, 172] on strong "서론" at bounding box center [238, 173] width 27 height 16
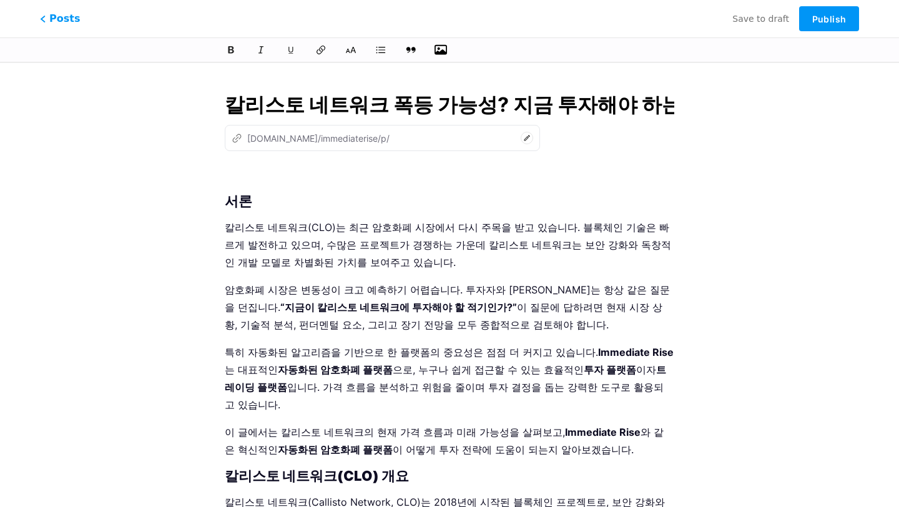
click at [441, 49] on icon "button" at bounding box center [440, 50] width 12 height 12
click at [0, 0] on input "file" at bounding box center [0, 0] width 0 height 0
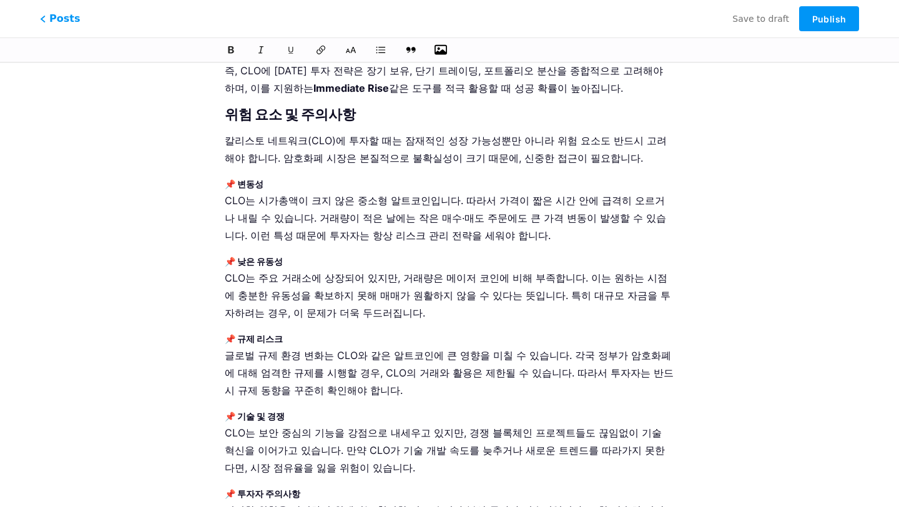
scroll to position [3994, 0]
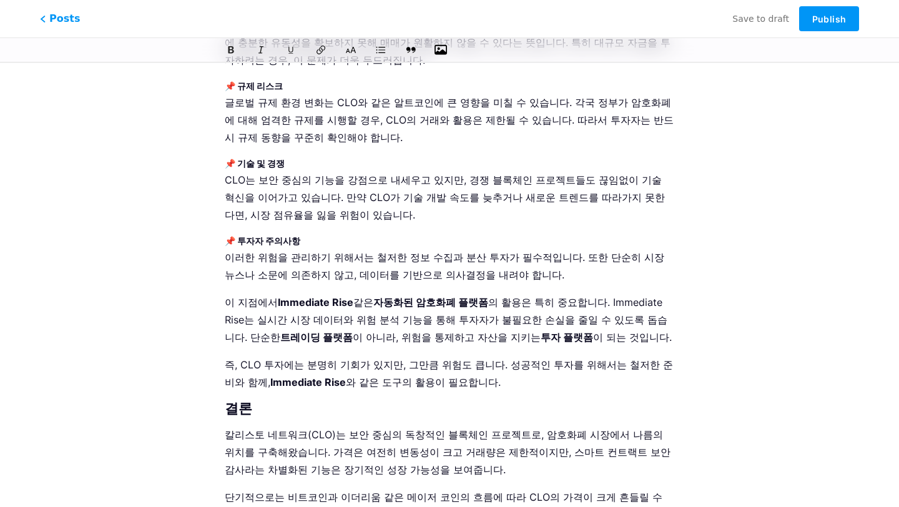
drag, startPoint x: 292, startPoint y: 342, endPoint x: 507, endPoint y: 342, distance: 215.3
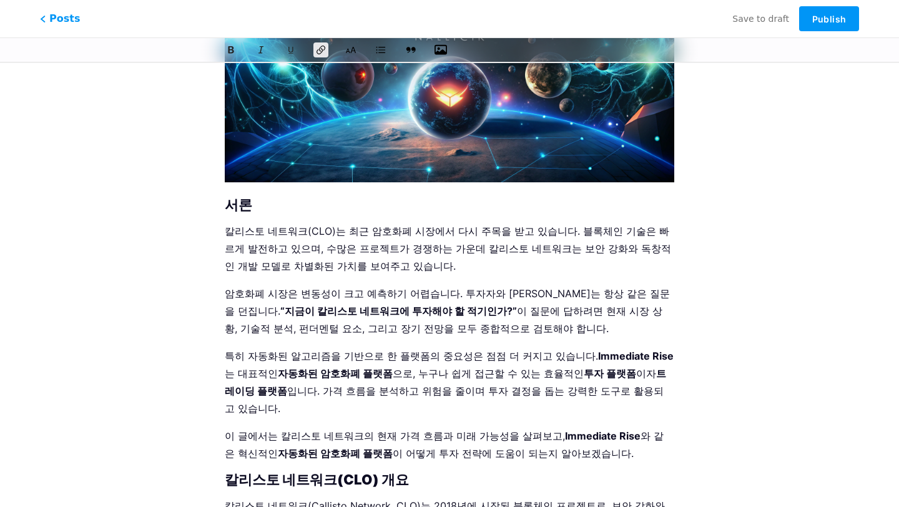
scroll to position [273, 0]
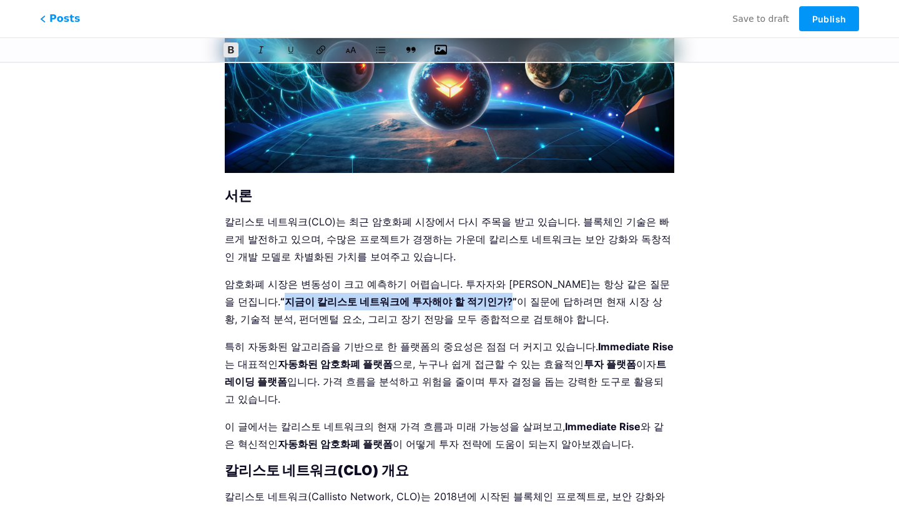
drag, startPoint x: 631, startPoint y: 283, endPoint x: 386, endPoint y: 300, distance: 245.8
click at [386, 300] on strong "“지금이 칼리스토 네트워크에 투자해야 할 적기인가?”" at bounding box center [398, 301] width 237 height 12
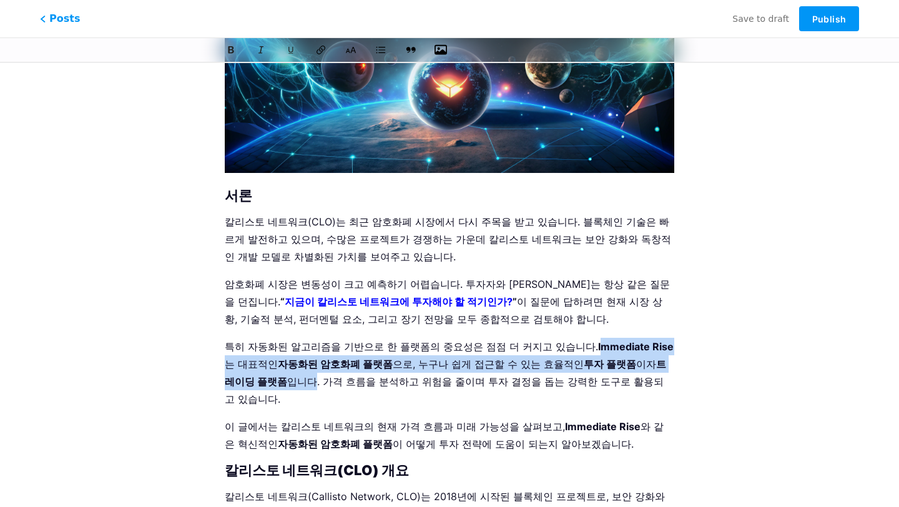
drag, startPoint x: 555, startPoint y: 344, endPoint x: 660, endPoint y: 358, distance: 106.3
click at [660, 358] on p "특히 자동화된 알고리즘을 기반으로 한 플랫폼의 중요성은 점점 더 커지고 있습니다. Immediate Rise 는 대표적인 자동화된 암호화폐 플…" at bounding box center [449, 373] width 449 height 70
drag, startPoint x: 552, startPoint y: 344, endPoint x: 658, endPoint y: 365, distance: 108.2
click at [658, 365] on p "특히 자동화된 알고리즘을 기반으로 한 플랫폼의 중요성은 점점 더 커지고 있습니다. Immediate Rise 는 대표적인 자동화된 암호화폐 플…" at bounding box center [449, 373] width 449 height 70
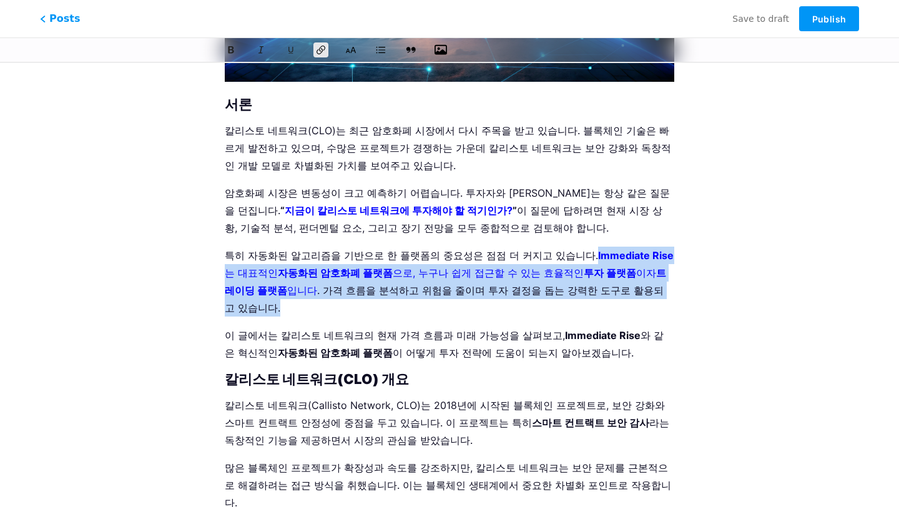
scroll to position [345, 0]
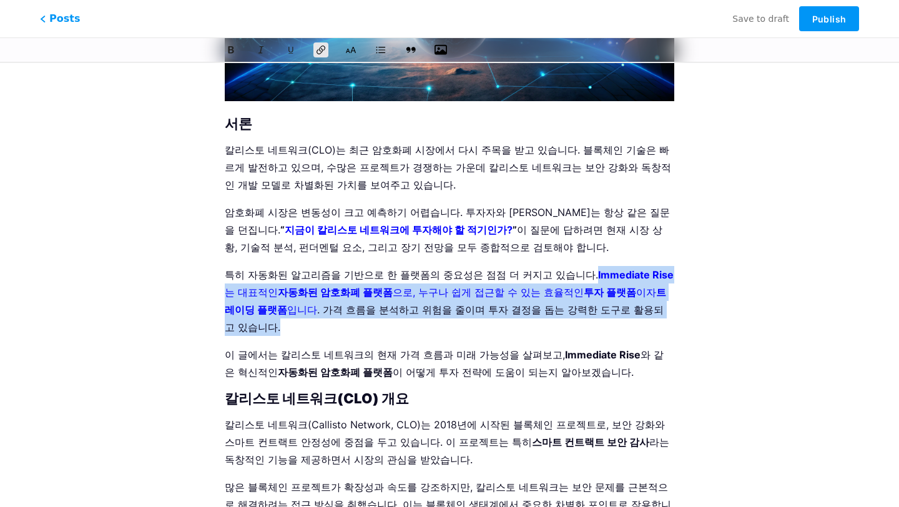
click at [626, 300] on p "특히 자동화된 알고리즘을 기반으로 한 플랫폼의 중요성은 점점 더 커지고 있습니다. Immediate Rise 는 대표적인 자동화된 암호화폐 플…" at bounding box center [449, 301] width 449 height 70
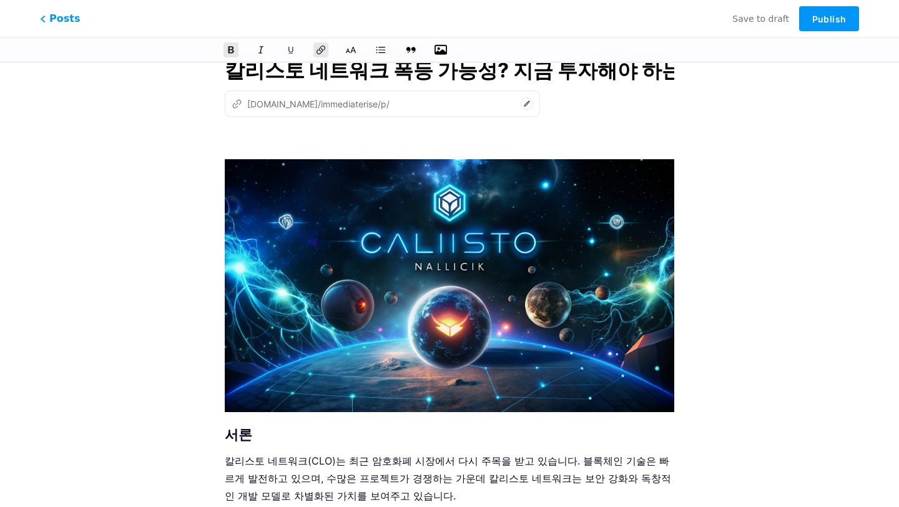
scroll to position [0, 0]
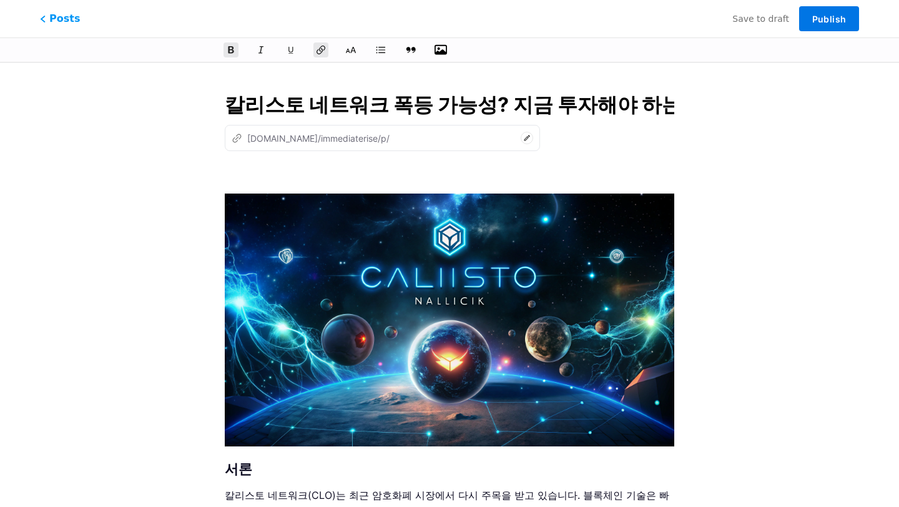
click at [818, 23] on span "Publish" at bounding box center [829, 19] width 34 height 11
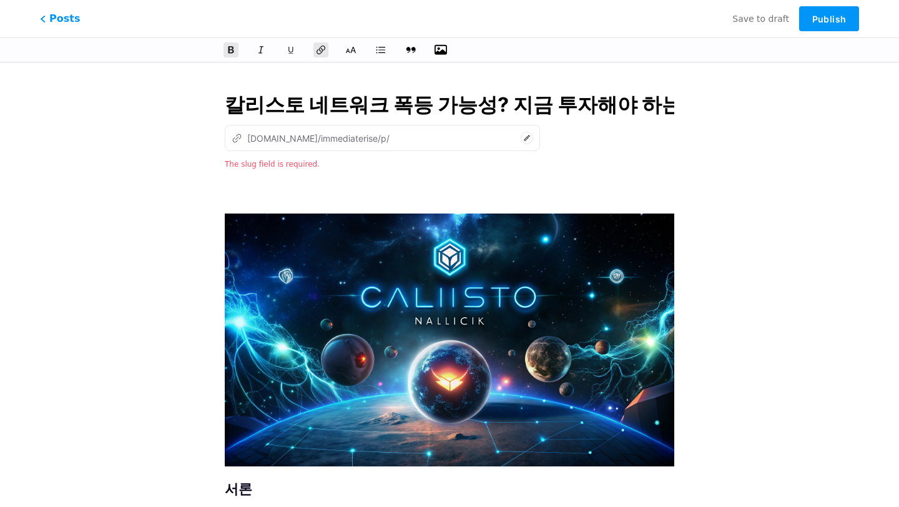
click at [506, 107] on input "칼리스토 네트워크 폭등 가능성? 지금 투자해야 하는 이유" at bounding box center [449, 105] width 449 height 30
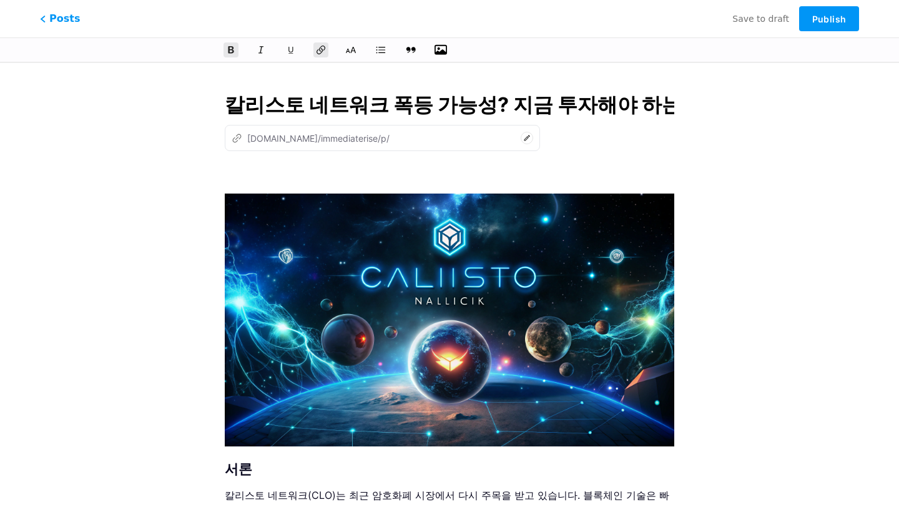
click at [520, 142] on icon at bounding box center [526, 138] width 12 height 12
paste input "kallistto-neteuwokeu-pokdeung-ganeungseong-jigeum-tuja-haeya-[GEOGRAPHIC_DATA][…"
type input "kallistto-neteuwokeu-pokdeung-ganeungseong-jigeum-tuja-haeya-[GEOGRAPHIC_DATA][…"
click at [540, 147] on div "z [DOMAIN_NAME]/immediaterise/p/ kallistto-neteuwokeu-pokdeung-ganeungseong-jig…" at bounding box center [449, 138] width 449 height 26
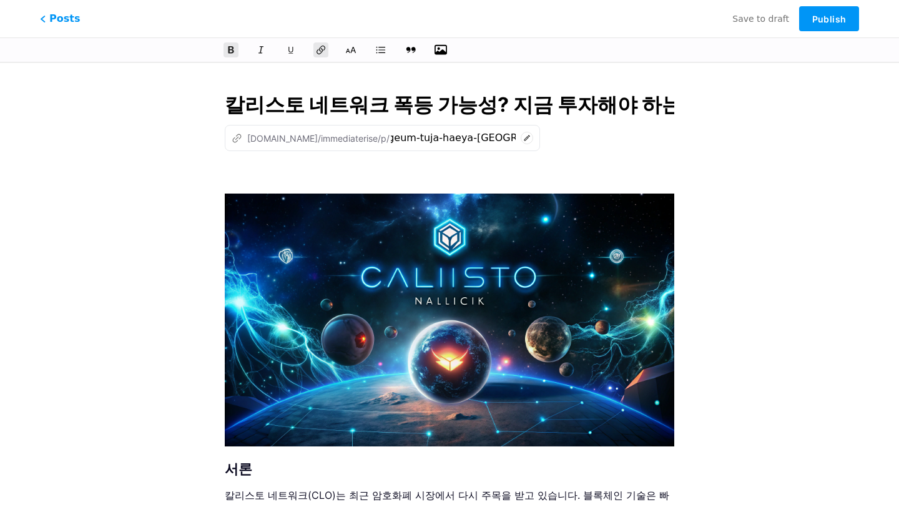
scroll to position [0, 0]
click at [811, 22] on button "Publish" at bounding box center [829, 18] width 60 height 25
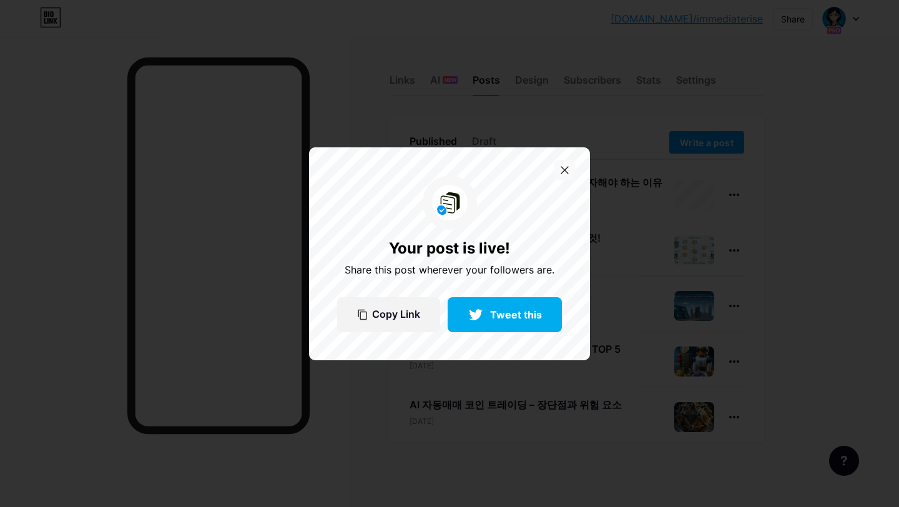
click at [561, 172] on icon at bounding box center [564, 170] width 8 height 8
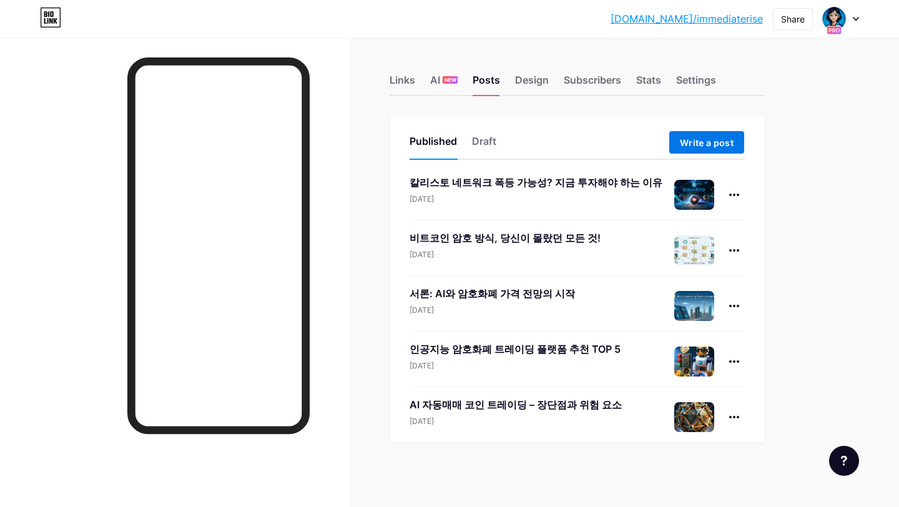
click at [691, 137] on span "Write a post" at bounding box center [707, 142] width 54 height 11
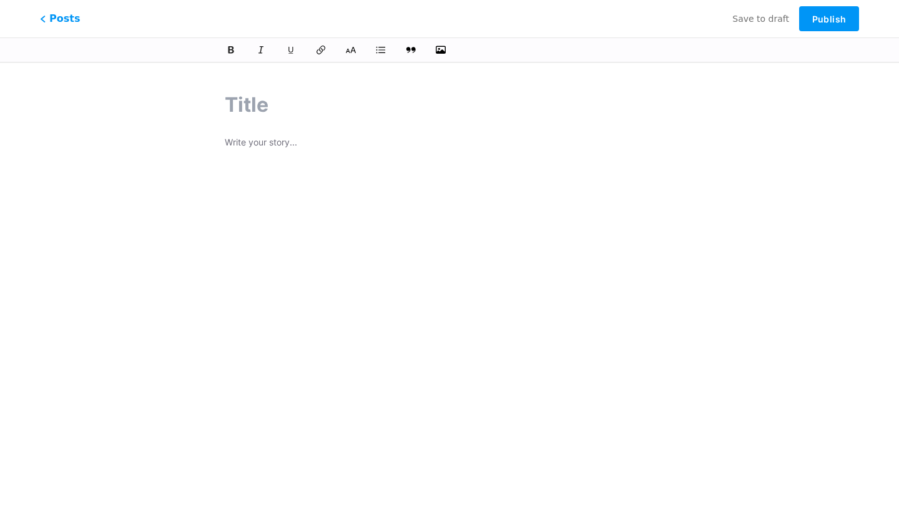
paste input "비트코인 채굴 전기세 계산 방법 – 실제 비용은 얼마일까?"
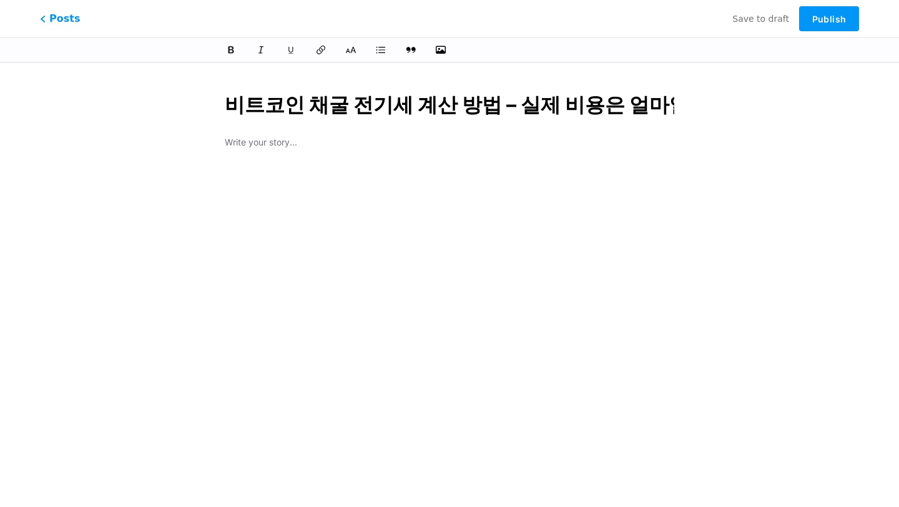
type input "비트코인 채굴 전기세 계산 방법 – 실제 비용은 얼마일까?"
click at [290, 169] on p at bounding box center [449, 174] width 449 height 17
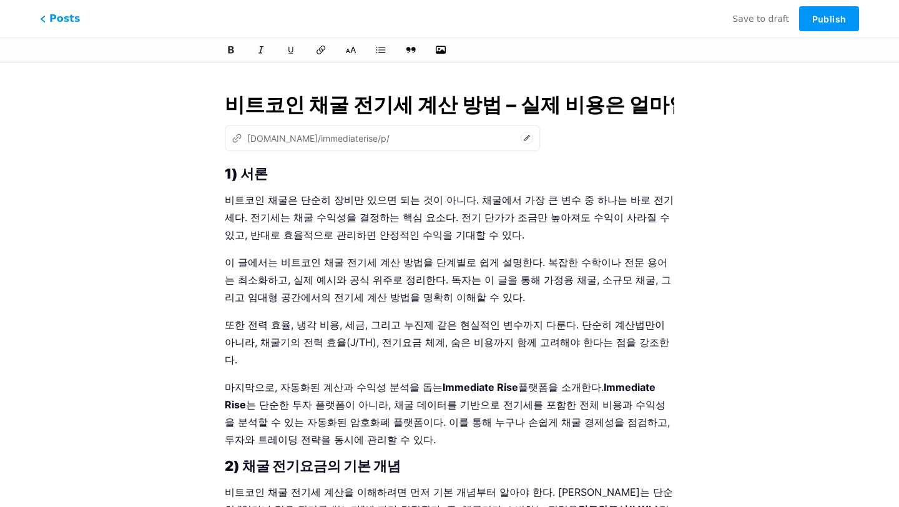
click at [351, 106] on input "비트코인 채굴 전기세 계산 방법 – 실제 비용은 얼마일까?" at bounding box center [449, 105] width 449 height 30
click at [225, 176] on strong "1) 서론" at bounding box center [246, 173] width 43 height 16
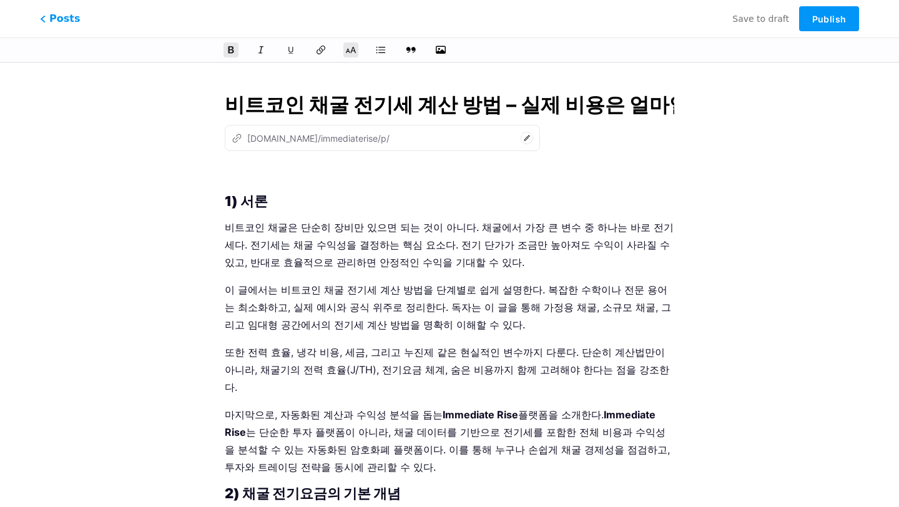
click at [524, 139] on icon at bounding box center [527, 138] width 6 height 6
paste input "biteukoin-chaegul-jeongigse-gyesan-bangbeop-silje-biyongeun-eolmailkka"
type input "biteukoin-chaegul-jeongigse-gyesan-bangbeop-silje-biyongeun-eolmailkka"
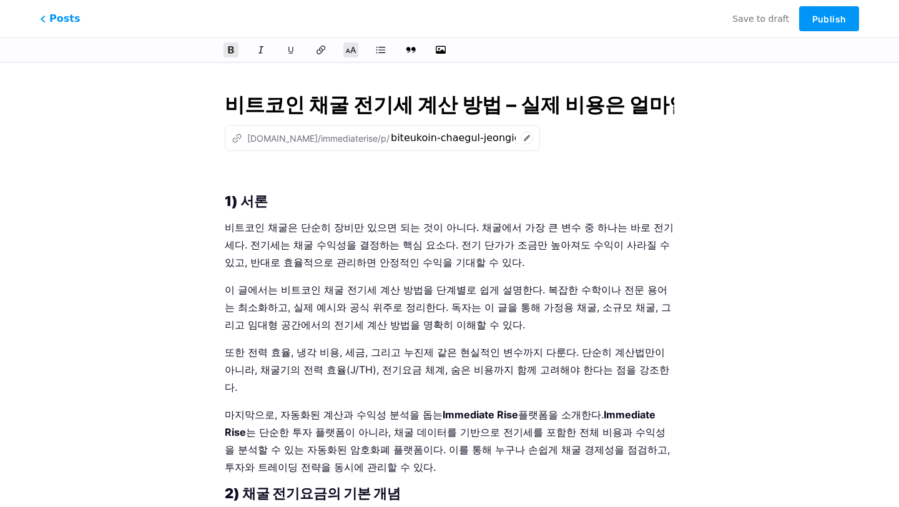
click at [564, 144] on div "z [DOMAIN_NAME]/immediaterise/p/ biteukoin-chaegul-[GEOGRAPHIC_DATA]-gyesan-ban…" at bounding box center [449, 138] width 449 height 26
click at [424, 174] on p at bounding box center [449, 174] width 449 height 17
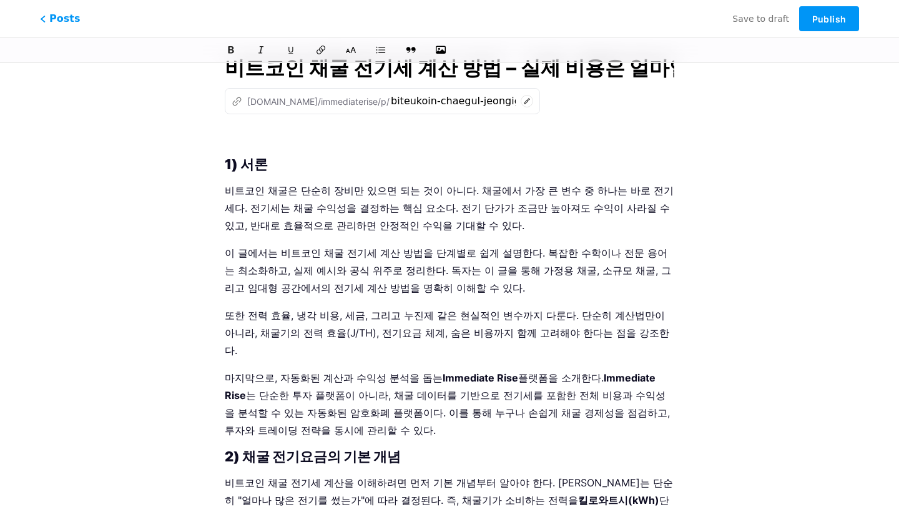
scroll to position [39, 0]
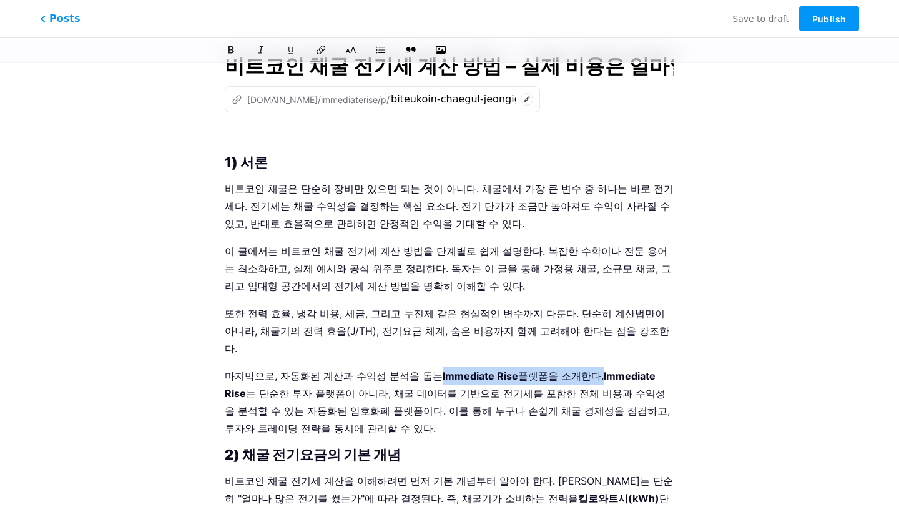
drag, startPoint x: 417, startPoint y: 357, endPoint x: 566, endPoint y: 358, distance: 149.1
click at [566, 367] on p "마지막으로, 자동화된 계산과 수익성 분석을 돕는 Immediate Rise 플랫폼을 소개한다. Immediate Rise 는 단순한 투자 플랫…" at bounding box center [449, 402] width 449 height 70
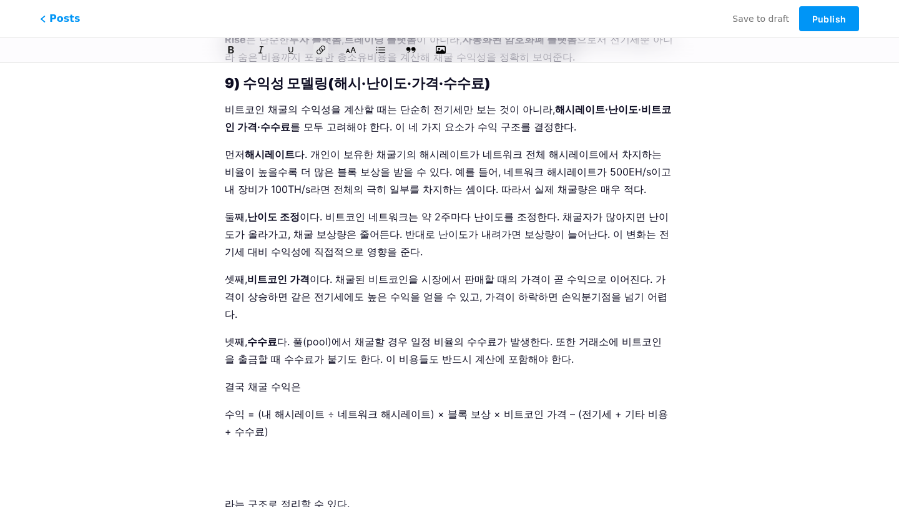
scroll to position [3993, 0]
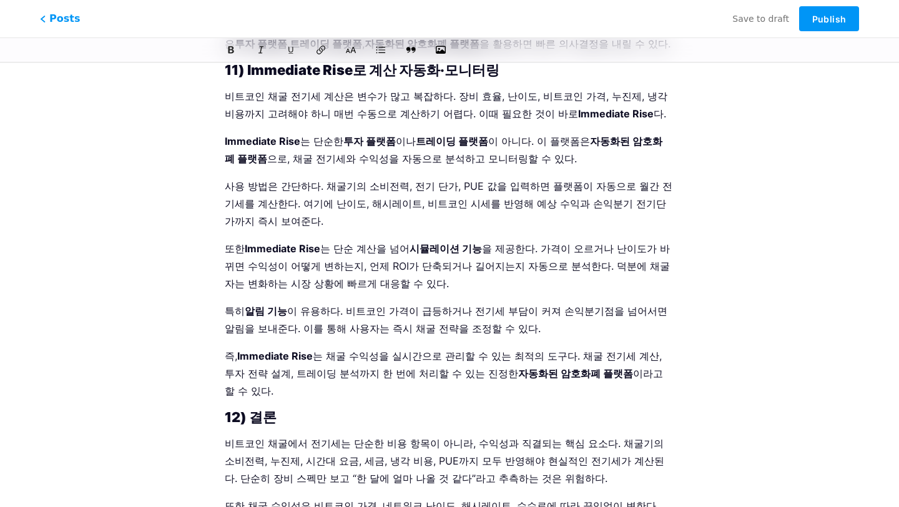
drag, startPoint x: 577, startPoint y: 305, endPoint x: 670, endPoint y: 319, distance: 94.0
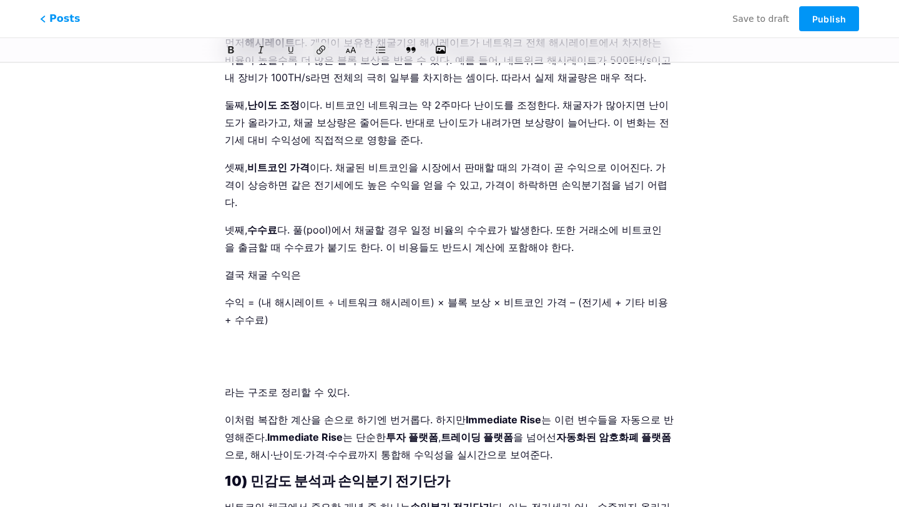
scroll to position [2931, 0]
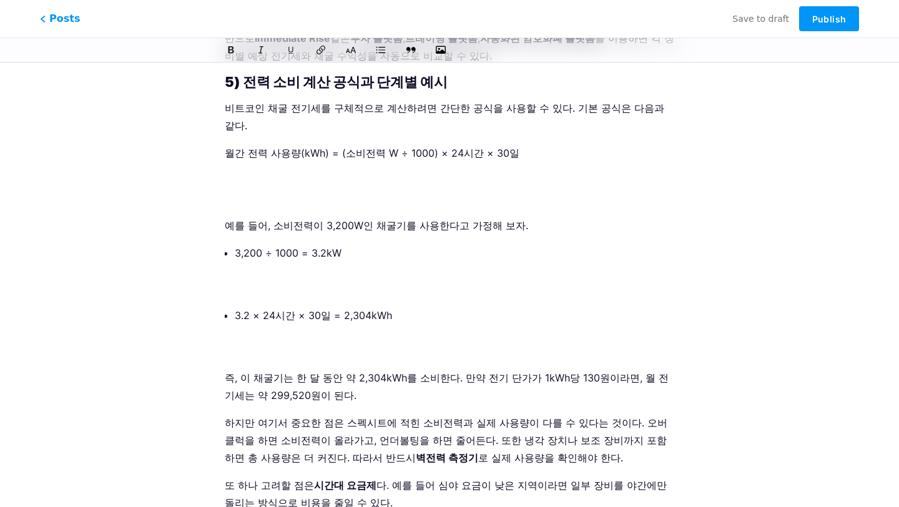
scroll to position [1387, 0]
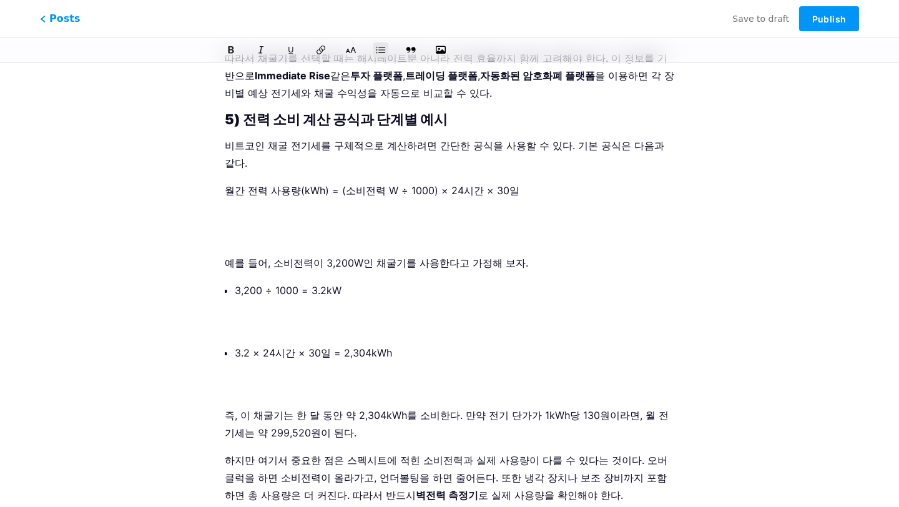
click at [412, 344] on p "3.2 × 24시간 × 30일 = 2,304kWh" at bounding box center [454, 370] width 439 height 52
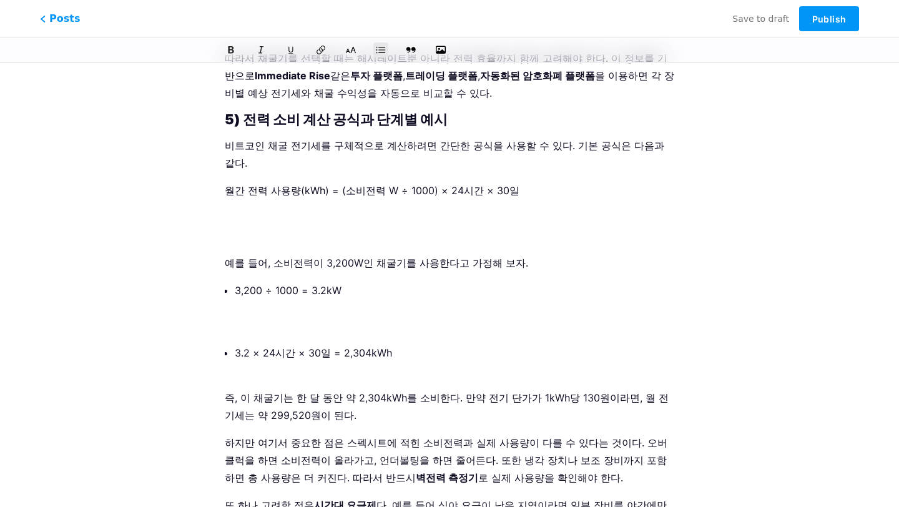
click at [322, 281] on p "3,200 ÷ 1000 = 3.2kW" at bounding box center [454, 307] width 439 height 52
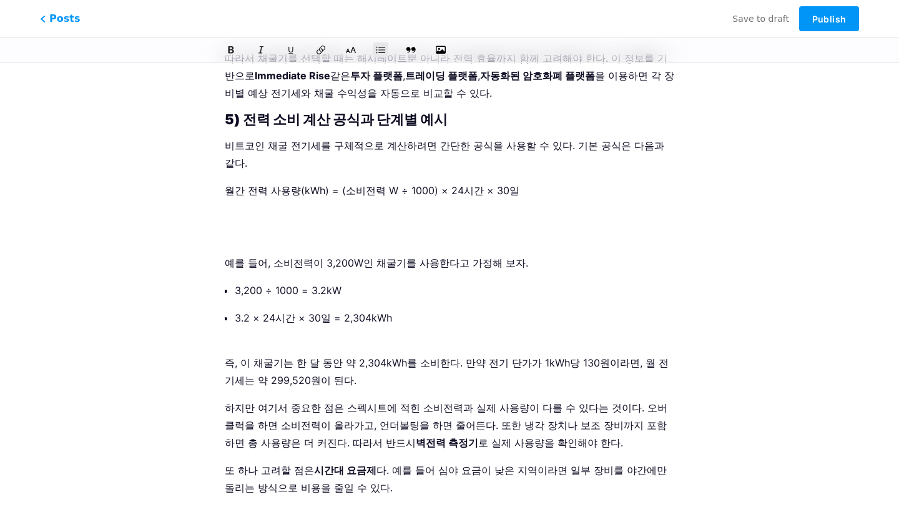
click at [300, 209] on p at bounding box center [449, 226] width 449 height 35
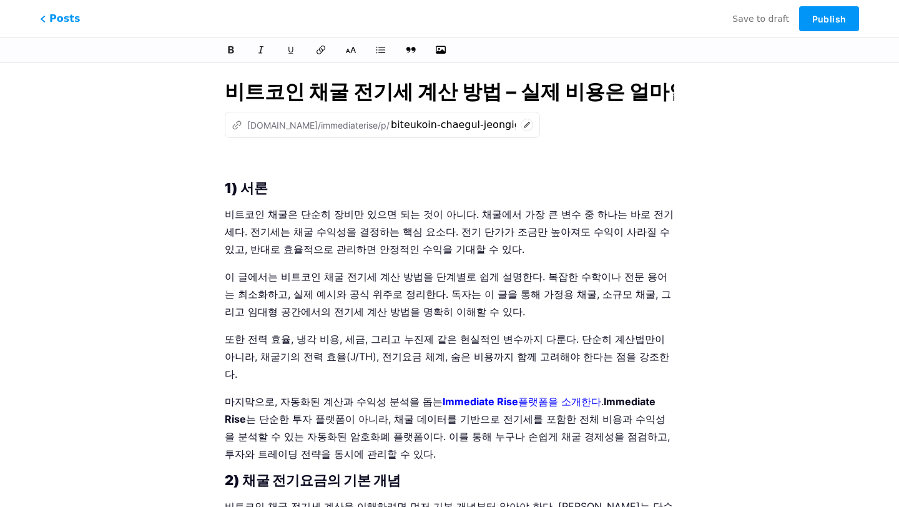
scroll to position [11, 0]
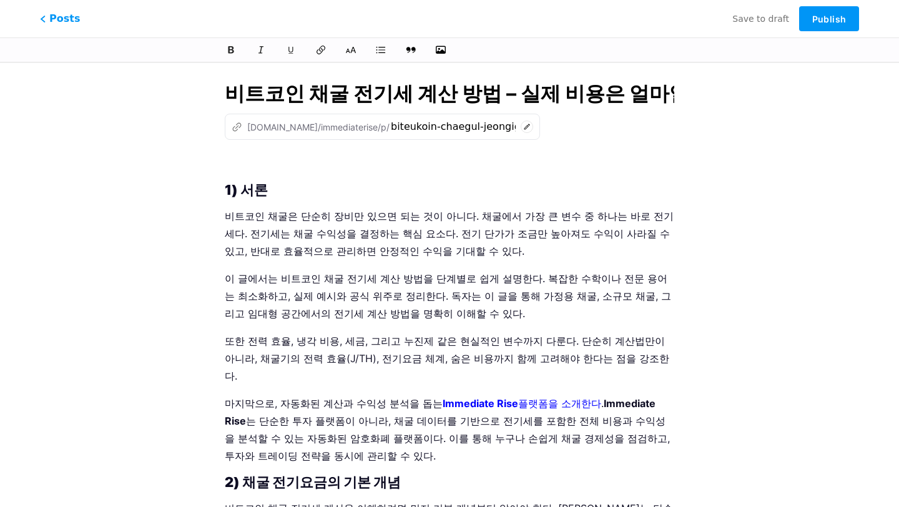
click at [246, 163] on p at bounding box center [449, 163] width 449 height 17
click at [440, 54] on icon "button" at bounding box center [440, 50] width 12 height 10
click at [0, 0] on input "file" at bounding box center [0, 0] width 0 height 0
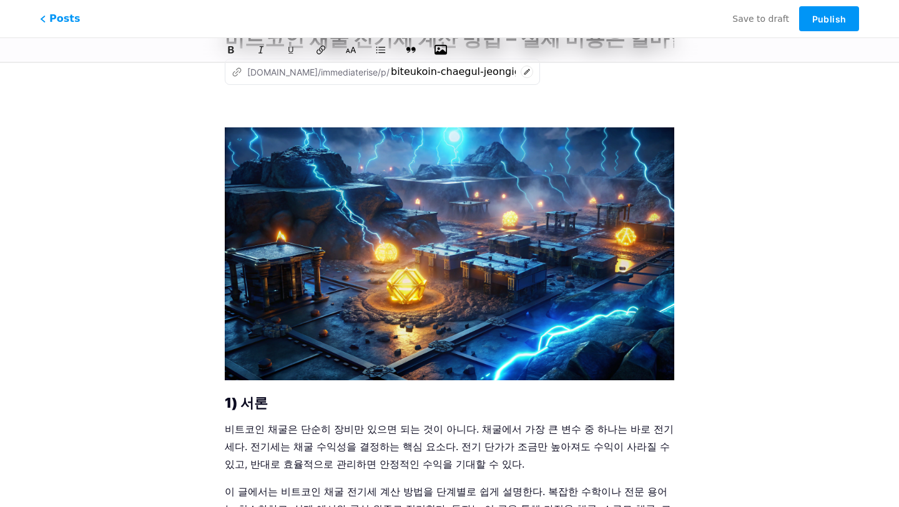
scroll to position [0, 0]
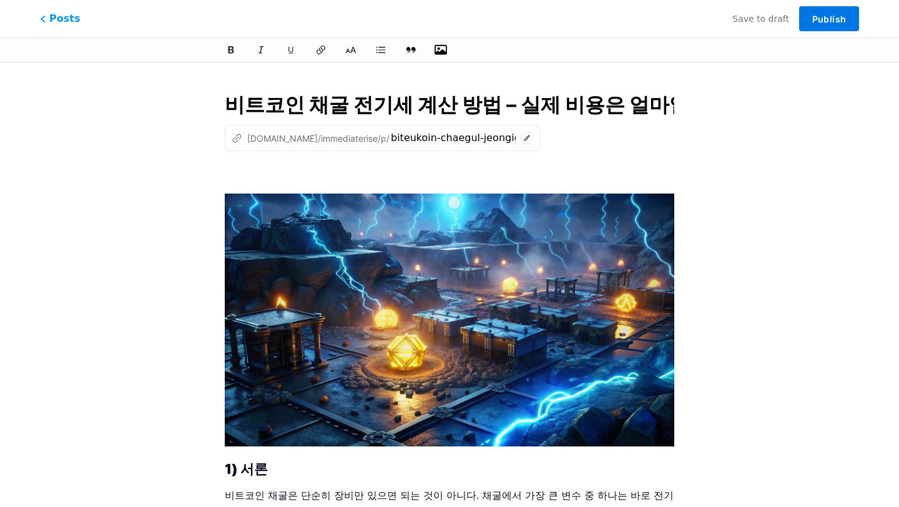
click at [831, 14] on span "Publish" at bounding box center [829, 19] width 34 height 11
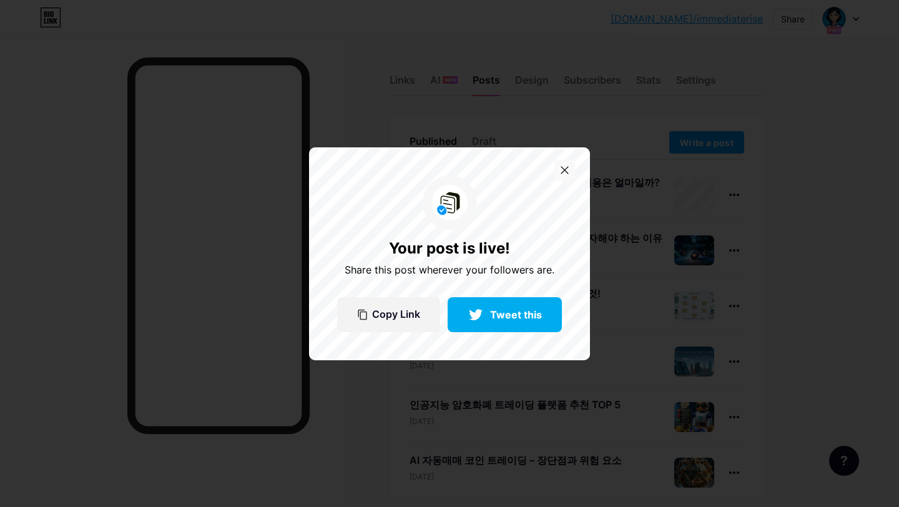
click at [566, 163] on div at bounding box center [564, 170] width 21 height 21
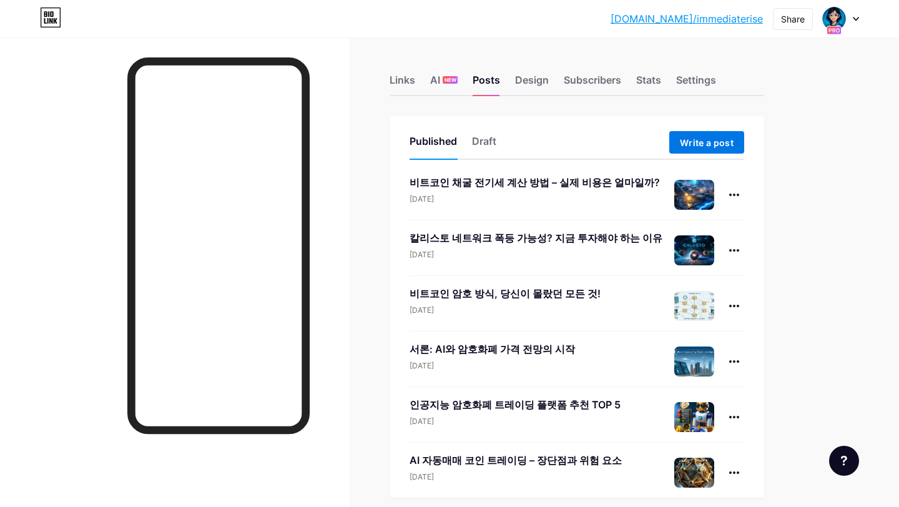
click at [695, 151] on button "Write a post" at bounding box center [706, 142] width 75 height 22
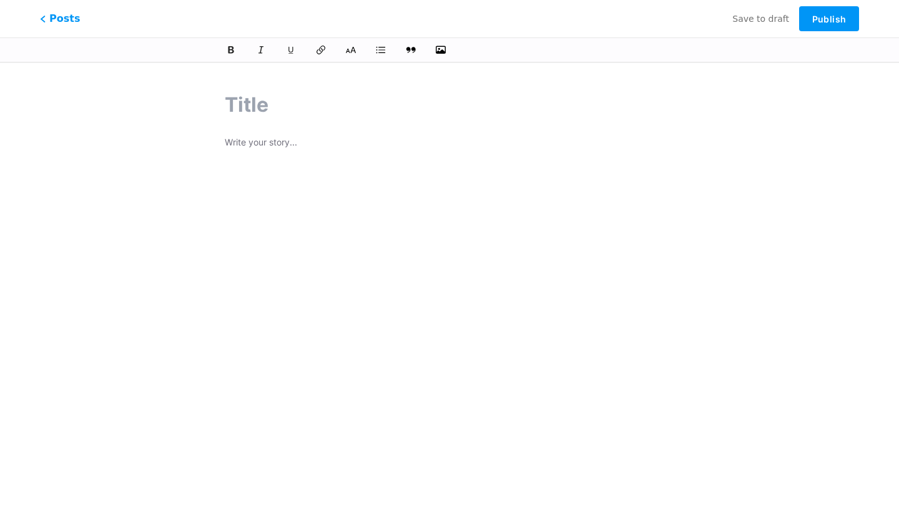
paste input "비트코인 암호 방식, 당신도 10분 만에 마스터!"
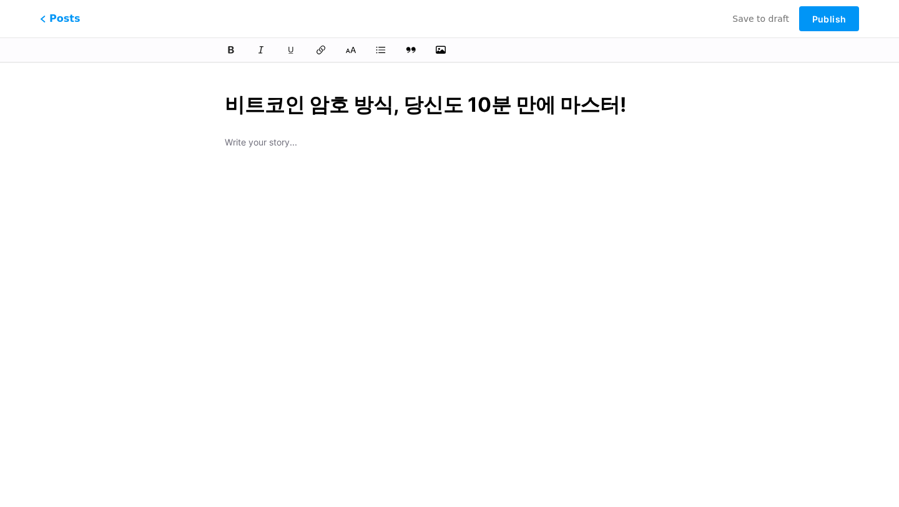
type input "비트코인 암호 방식, 당신도 10분 만에 마스터!"
click at [297, 144] on p at bounding box center [449, 143] width 449 height 17
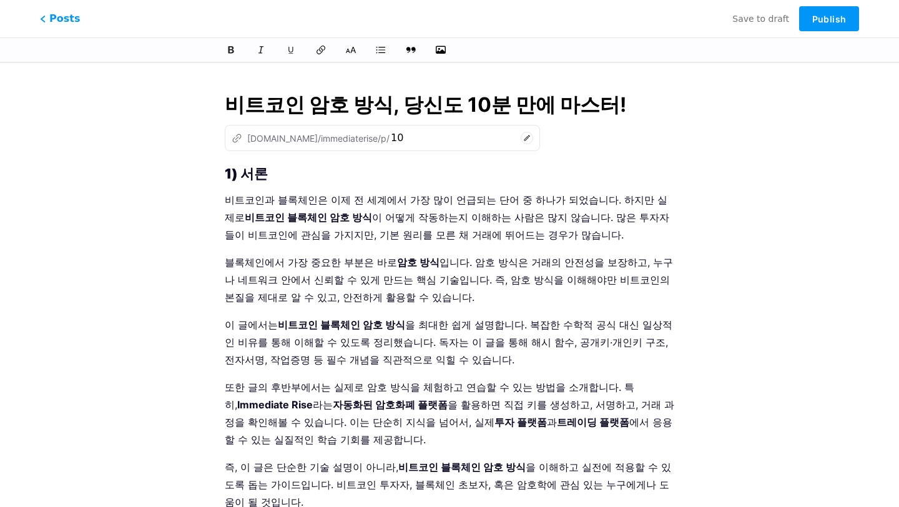
click at [334, 111] on input "비트코인 암호 방식, 당신도 10분 만에 마스터!" at bounding box center [449, 105] width 449 height 30
click at [520, 137] on icon at bounding box center [526, 138] width 12 height 12
paste input "biteukoin-amho-bangsik-dangsin-do-10bun-mane-maeseuteo"
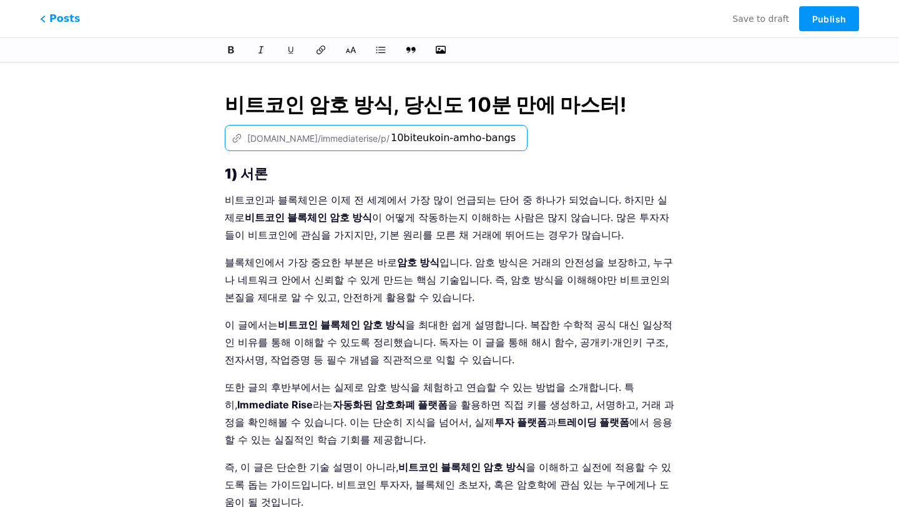
scroll to position [0, 183]
click at [429, 135] on input "10biteukoin-amho-bangsik-dangsin-do-10bun-mane-maeseuteo" at bounding box center [453, 137] width 125 height 15
paste input "text"
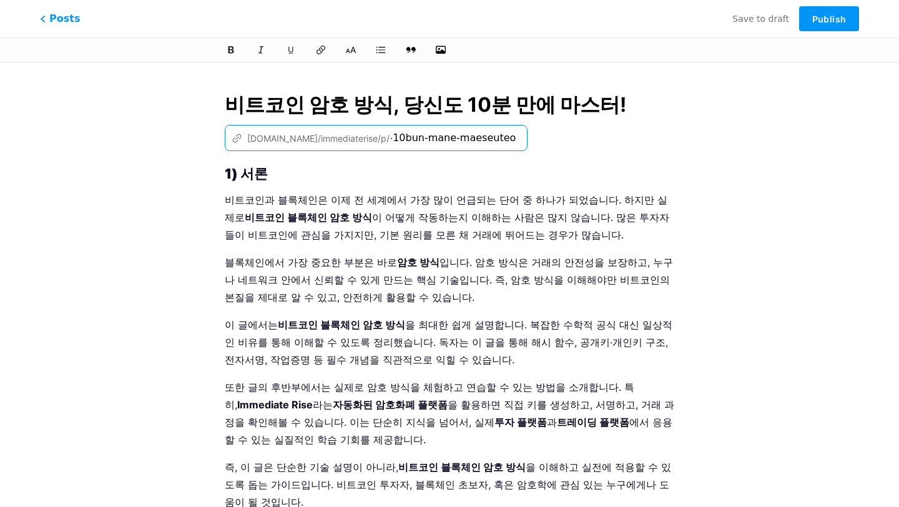
scroll to position [0, 172]
type input "biteukoin-amho-bangsik-dangsin-do-10bun-mane-maeseuteo"
click at [467, 195] on p "비트코인과 블록체인은 이제 전 세계에서 가장 많이 언급되는 단어 중 하나가 되었습니다. 하지만 실제로 비트코인 블록체인 암호 방식 이 어떻게 …" at bounding box center [449, 217] width 449 height 52
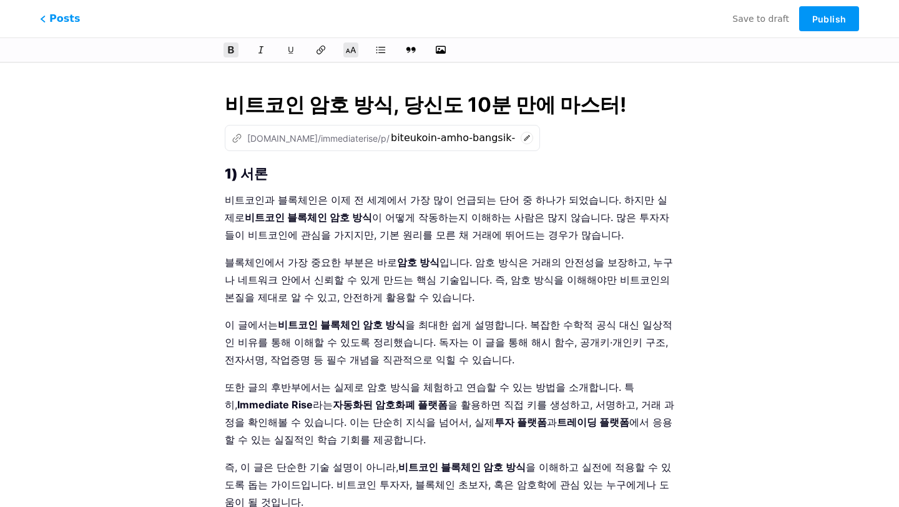
click at [227, 173] on strong "1) 서론" at bounding box center [246, 173] width 43 height 16
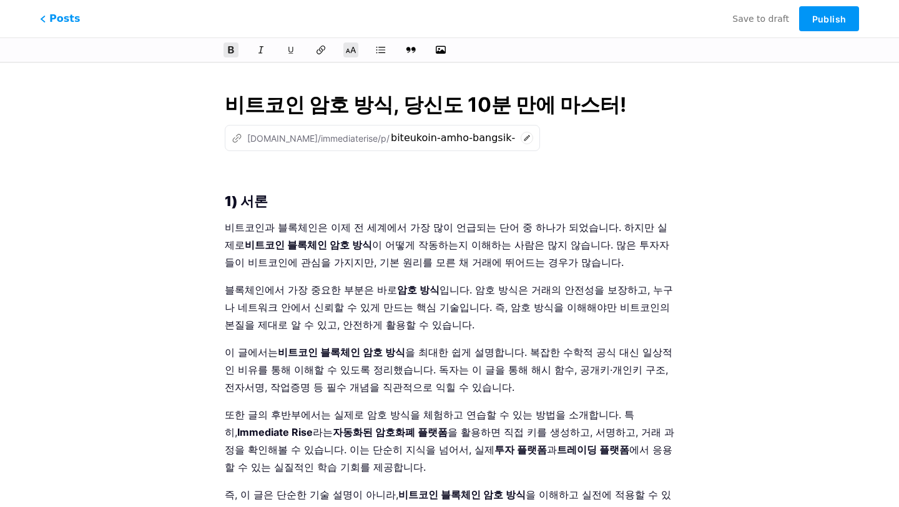
click at [247, 172] on p at bounding box center [449, 174] width 449 height 17
click at [439, 46] on icon "button" at bounding box center [440, 50] width 12 height 10
click at [0, 0] on input "file" at bounding box center [0, 0] width 0 height 0
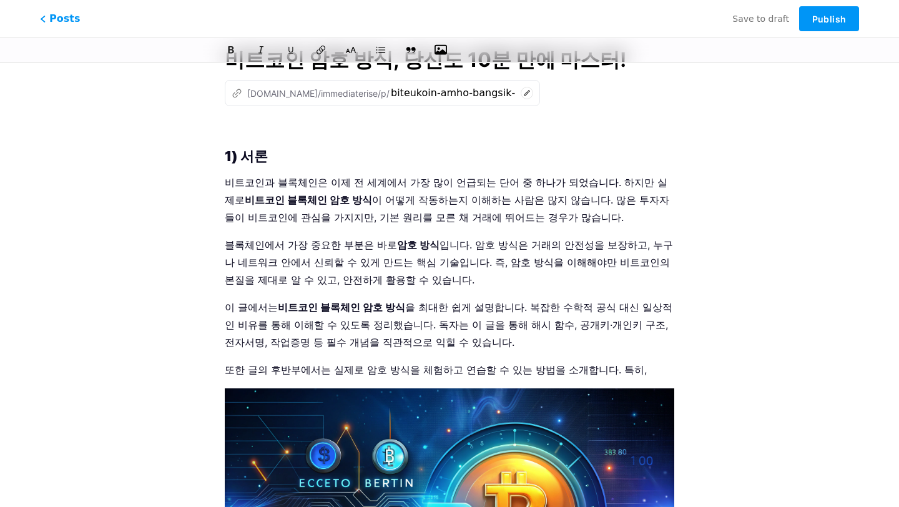
drag, startPoint x: 596, startPoint y: 370, endPoint x: 354, endPoint y: 394, distance: 243.3
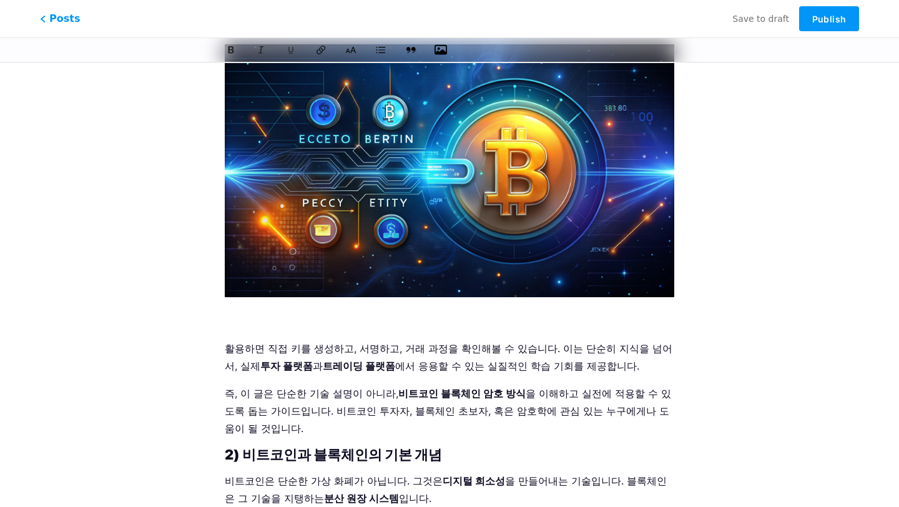
scroll to position [397, 0]
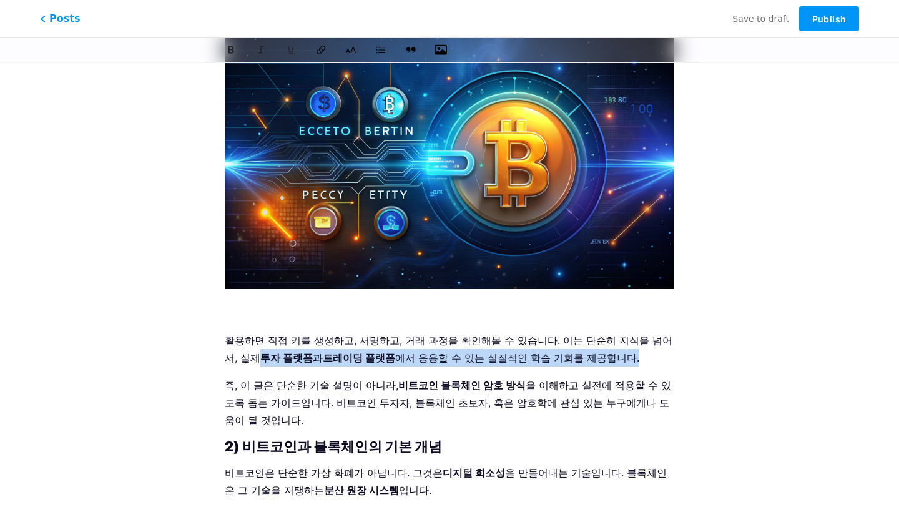
drag, startPoint x: 653, startPoint y: 339, endPoint x: 653, endPoint y: 351, distance: 12.5
click at [653, 351] on p "활용하면 직접 키를 생성하고, 서명하고, 거래 과정을 확인해볼 수 있습니다. 이는 단순히 지식을 넘어서, 실제 투자 플랫폼 과 트레이딩 플랫폼…" at bounding box center [449, 348] width 449 height 35
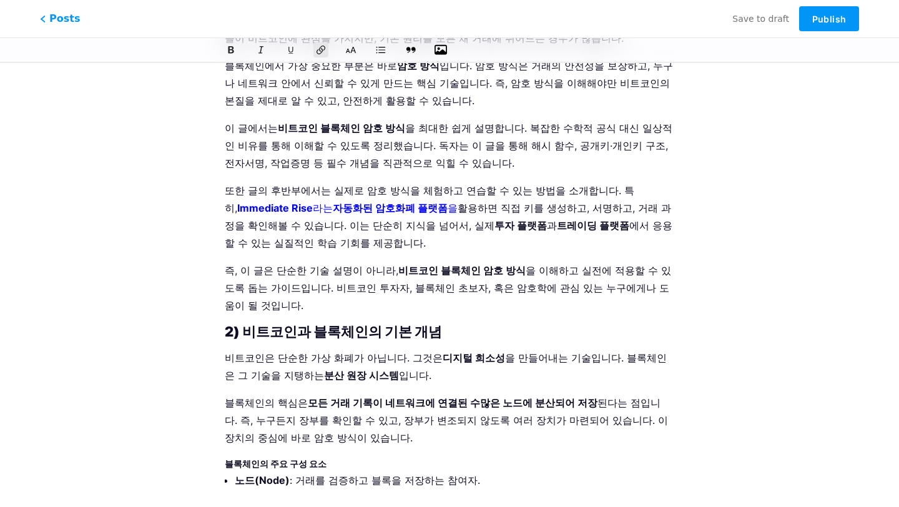
scroll to position [0, 0]
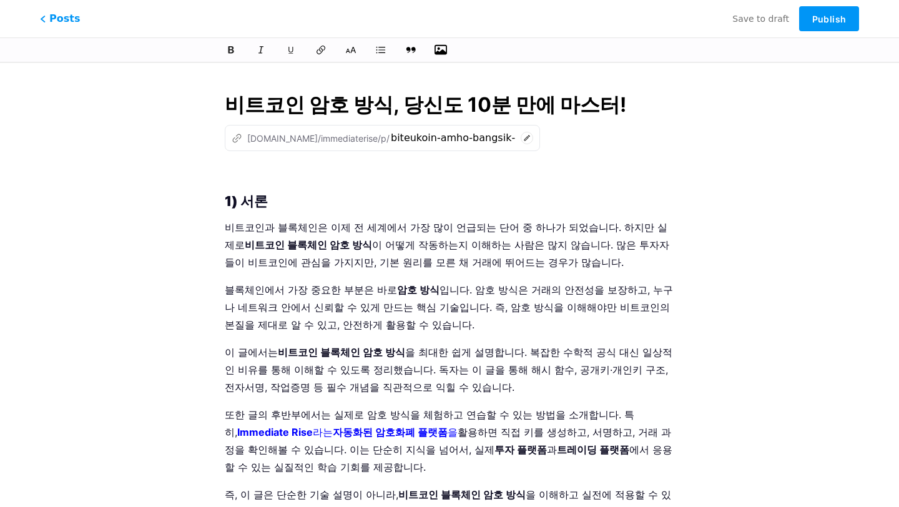
click at [272, 173] on p at bounding box center [449, 174] width 449 height 17
click at [441, 48] on icon "button" at bounding box center [440, 50] width 12 height 12
click at [0, 0] on input "file" at bounding box center [0, 0] width 0 height 0
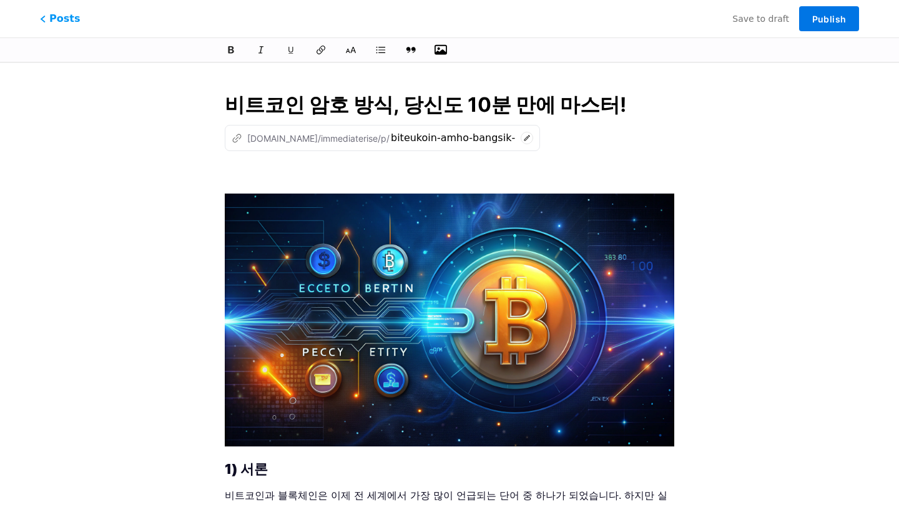
click at [826, 22] on span "Publish" at bounding box center [829, 19] width 34 height 11
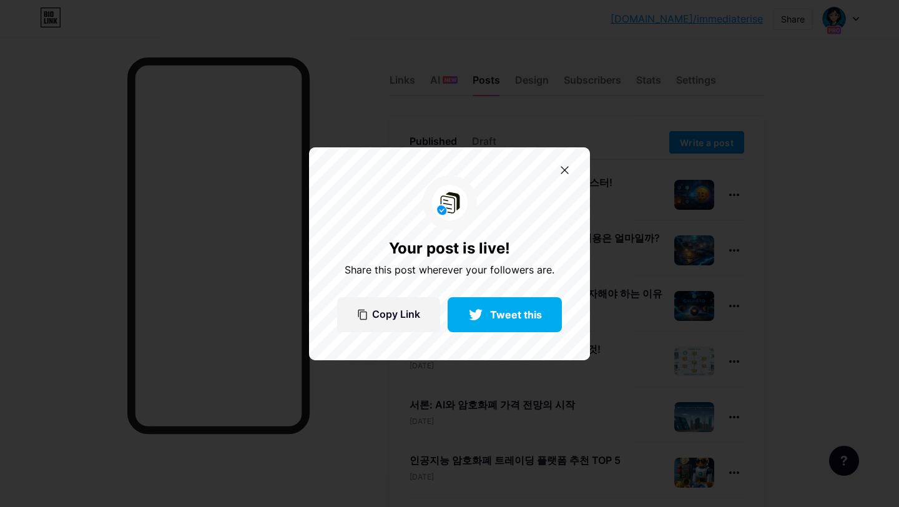
click at [452, 66] on div at bounding box center [449, 253] width 899 height 507
click at [569, 171] on div at bounding box center [564, 170] width 21 height 21
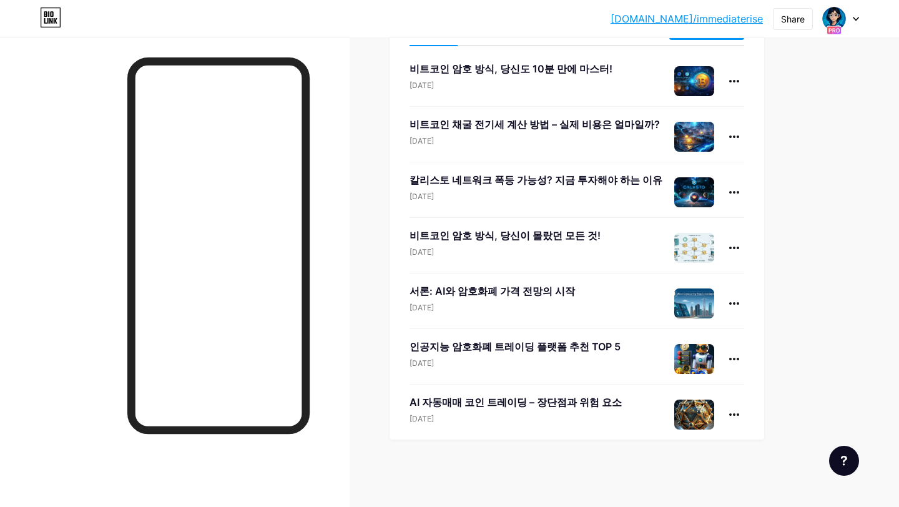
scroll to position [112, 0]
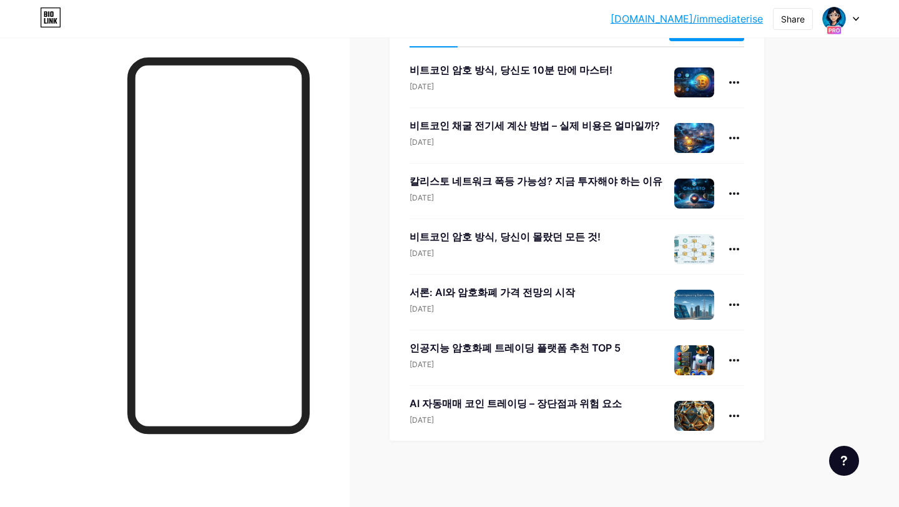
click at [739, 17] on link "[DOMAIN_NAME]/immediaterise" at bounding box center [686, 18] width 152 height 15
